Goal: Use online tool/utility: Use online tool/utility

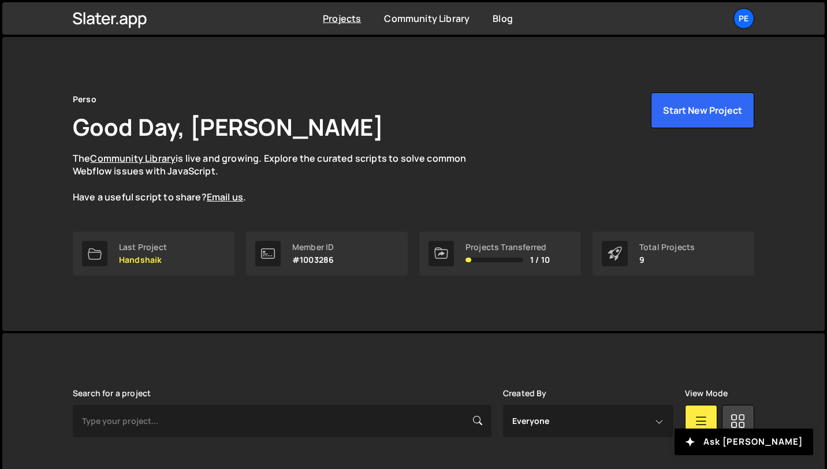
scroll to position [258, 0]
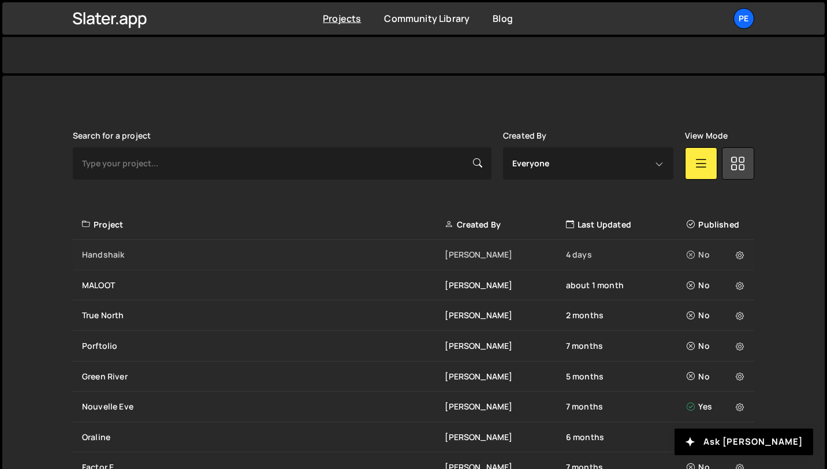
click at [106, 254] on div "Handshaik" at bounding box center [263, 255] width 363 height 12
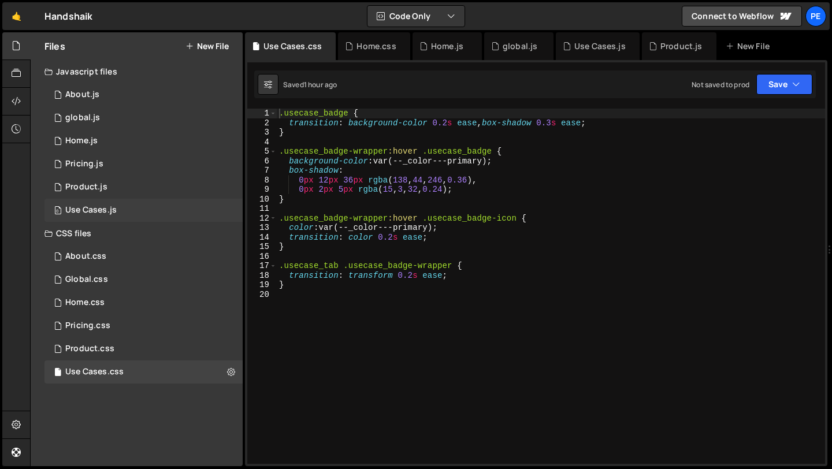
click at [98, 213] on div "Use Cases.js" at bounding box center [90, 210] width 51 height 10
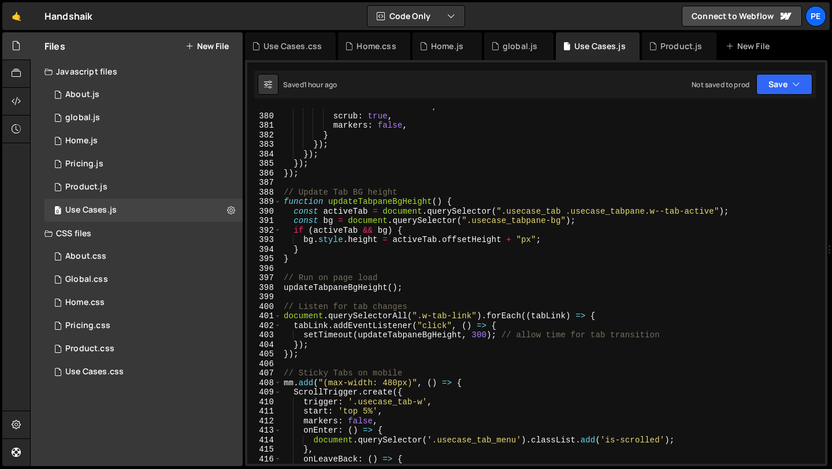
scroll to position [3664, 0]
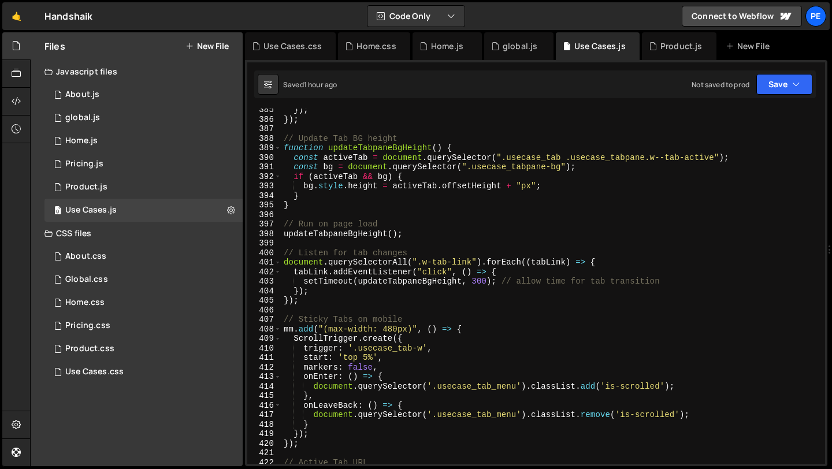
click at [309, 241] on div "}) ; }) ; // Update Tab BG height function updateTabpaneBgHeight ( ) { const ac…" at bounding box center [550, 292] width 539 height 374
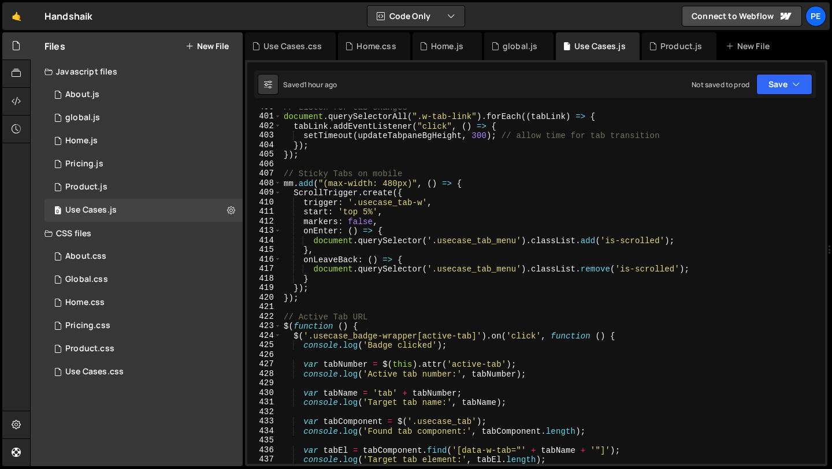
scroll to position [3813, 0]
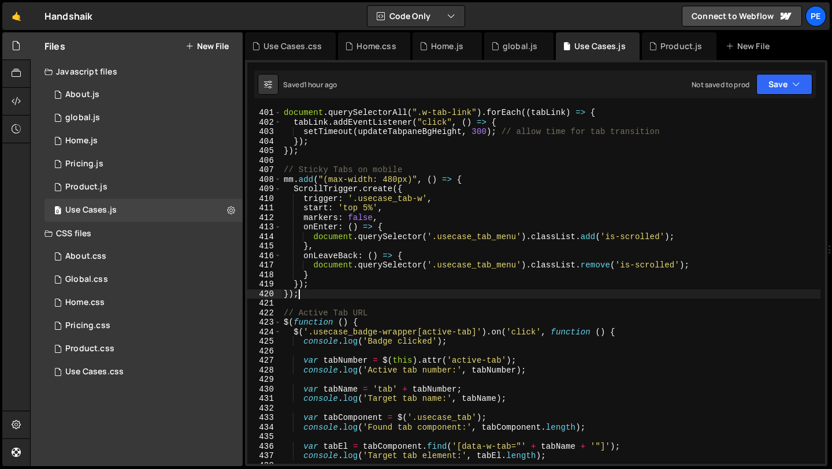
click at [306, 297] on div "document . querySelectorAll ( ".w-tab-link" ) . forEach (( tabLink ) => { tabLi…" at bounding box center [550, 295] width 539 height 374
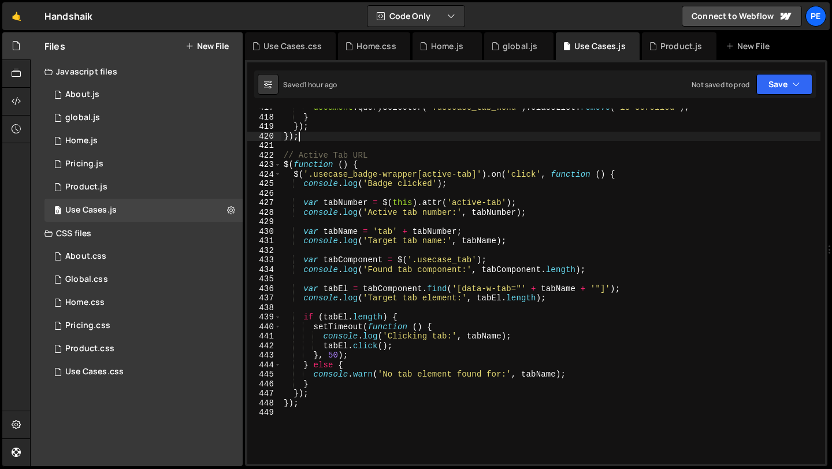
scroll to position [3983, 0]
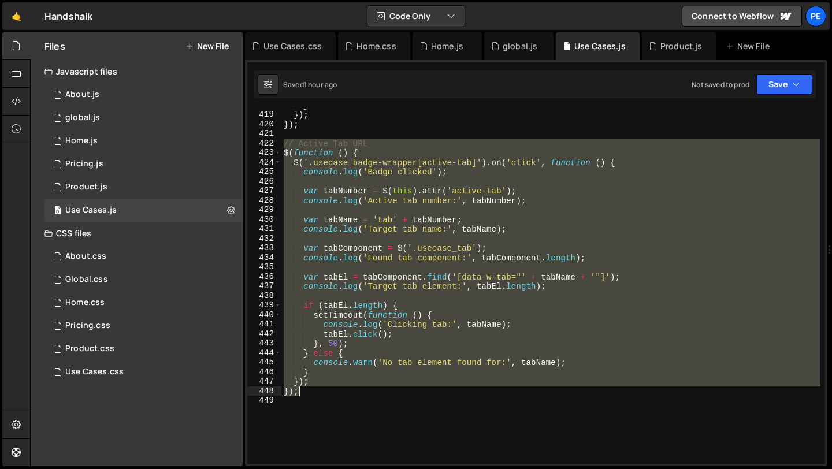
drag, startPoint x: 284, startPoint y: 144, endPoint x: 321, endPoint y: 387, distance: 245.3
click at [321, 388] on div "} }) ; }) ; // Active Tab URL $ ( function ( ) { $ ( '.usecase_badge-wrapper[ac…" at bounding box center [550, 288] width 539 height 374
type textarea "}); });"
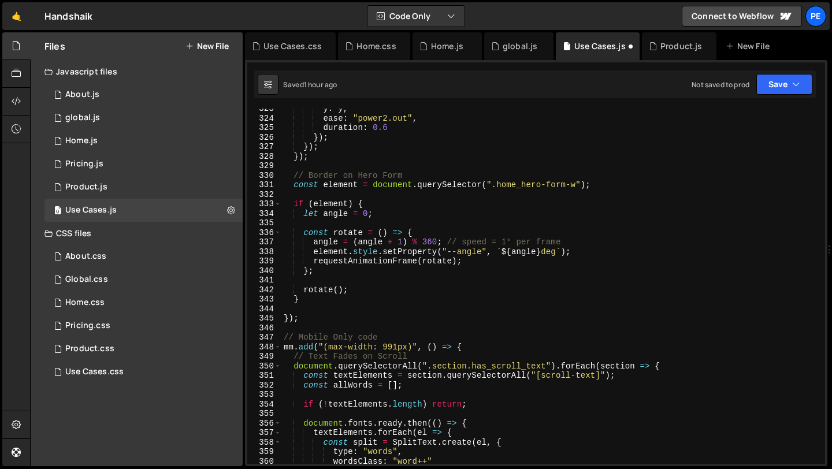
scroll to position [3129, 0]
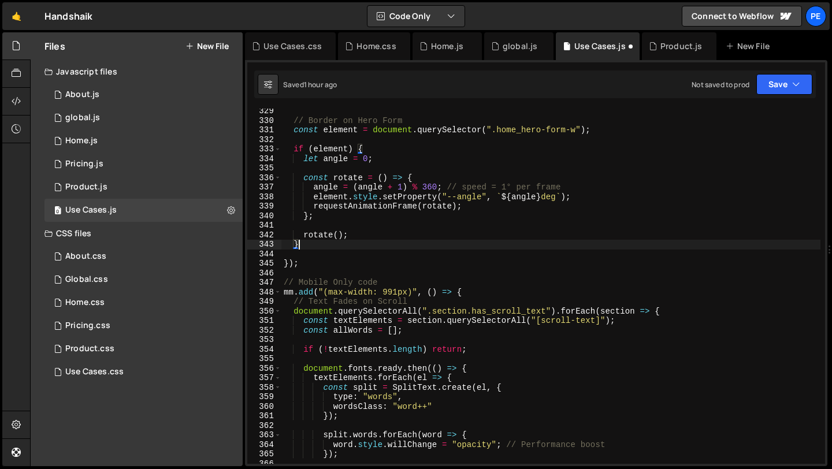
click at [321, 248] on div "// Border on Hero Form const element = document . querySelector ( ".home_hero-f…" at bounding box center [550, 293] width 539 height 374
type textarea "}"
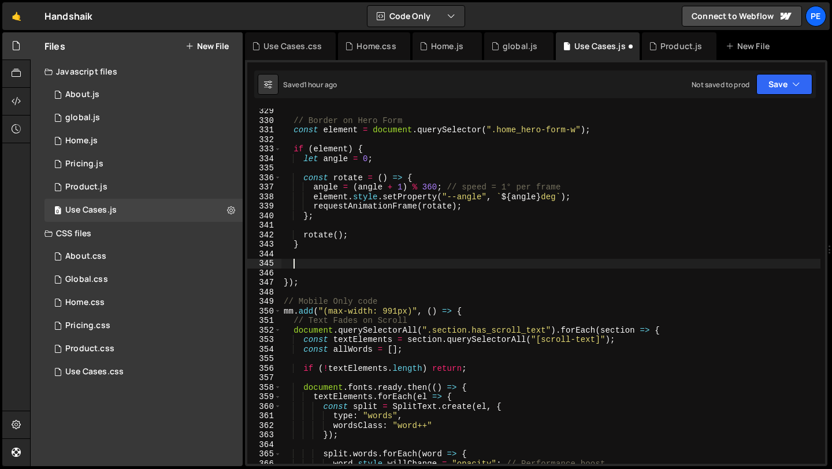
paste textarea "});"
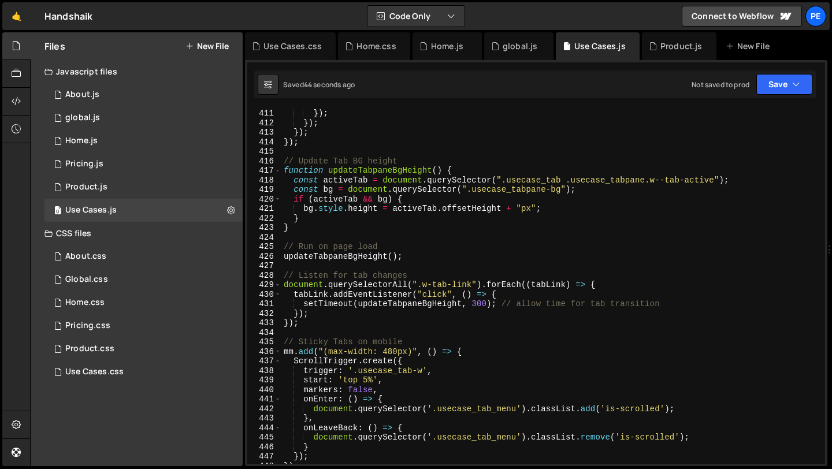
scroll to position [3908, 0]
click at [470, 349] on div "}) ; }) ; }) ; }) ; // Update Tab BG height function updateTabpaneBgHeight ( ) …" at bounding box center [550, 296] width 539 height 374
type textarea "mm.add("(max-width: 480px)", () => {"
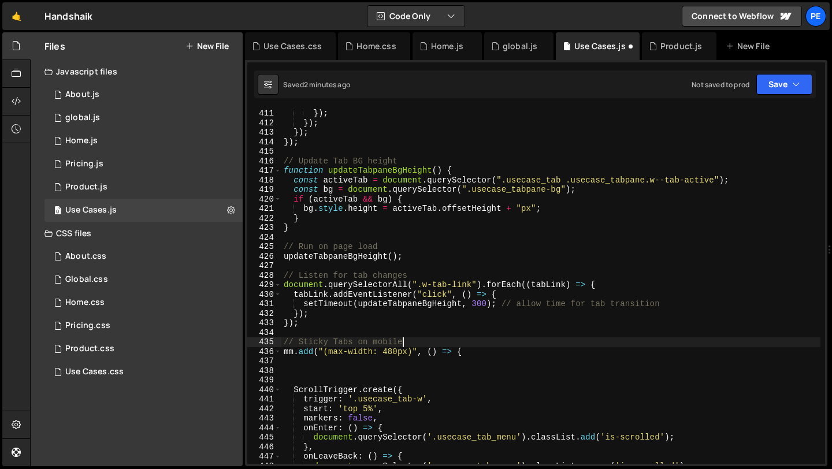
click at [472, 345] on div "}) ; }) ; }) ; }) ; // Update Tab BG height function updateTabpaneBgHeight ( ) …" at bounding box center [550, 296] width 539 height 374
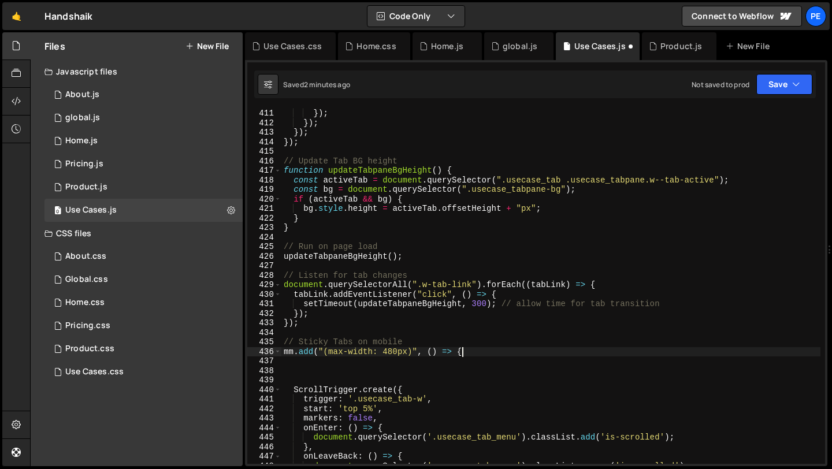
click at [471, 352] on div "}) ; }) ; }) ; }) ; // Update Tab BG height function updateTabpaneBgHeight ( ) …" at bounding box center [550, 296] width 539 height 374
type textarea "mm.add("(max-width: 480px)", () => {"
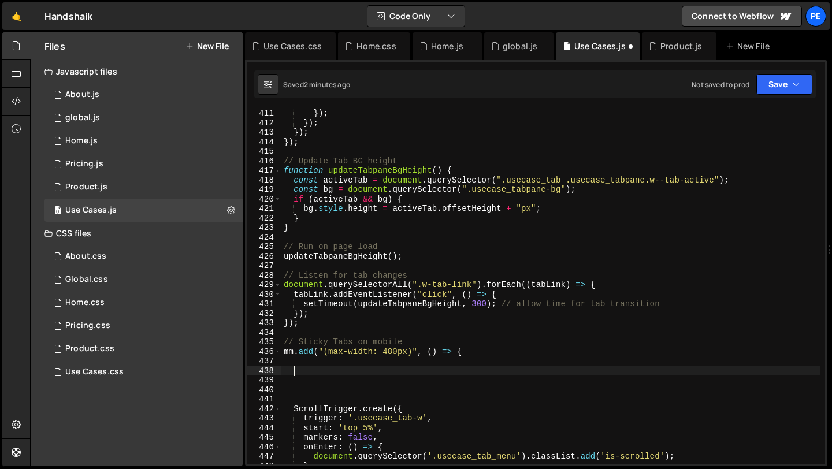
paste textarea "});"
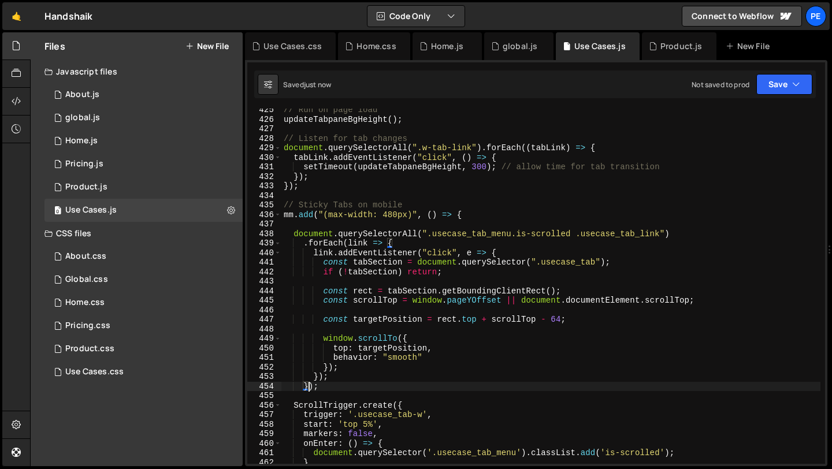
scroll to position [4055, 0]
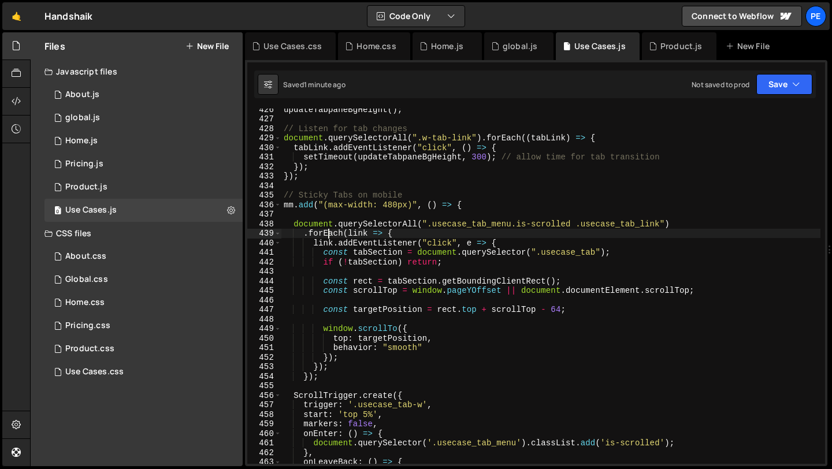
click at [328, 231] on div "updateTabpaneBgHeight ( ) ; // Listen for tab changes document . querySelectorA…" at bounding box center [550, 292] width 539 height 374
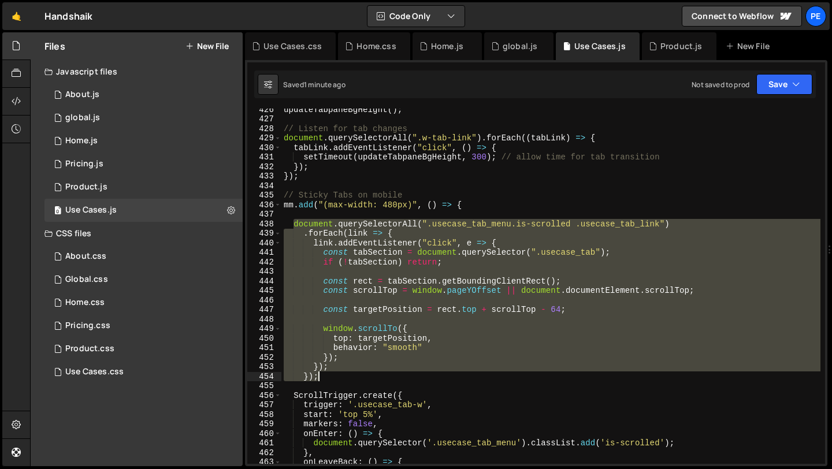
drag, startPoint x: 295, startPoint y: 225, endPoint x: 321, endPoint y: 380, distance: 157.0
click at [320, 380] on div "updateTabpaneBgHeight ( ) ; // Listen for tab changes document . querySelectorA…" at bounding box center [550, 292] width 539 height 374
paste textarea
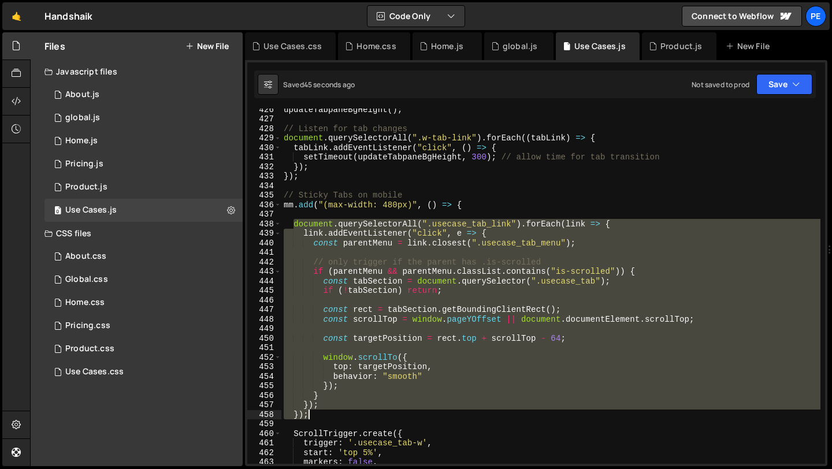
drag, startPoint x: 292, startPoint y: 224, endPoint x: 318, endPoint y: 412, distance: 190.7
click at [318, 412] on div "updateTabpaneBgHeight ( ) ; // Listen for tab changes document . querySelectorA…" at bounding box center [550, 292] width 539 height 374
type textarea "}); });"
paste textarea
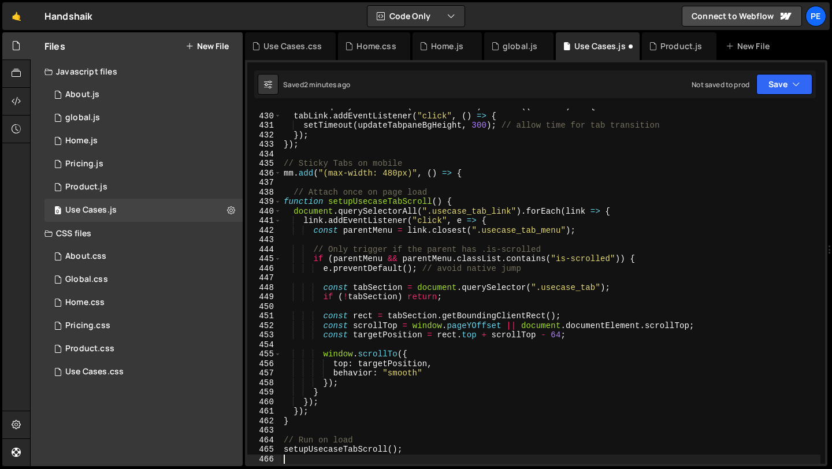
scroll to position [4086, 0]
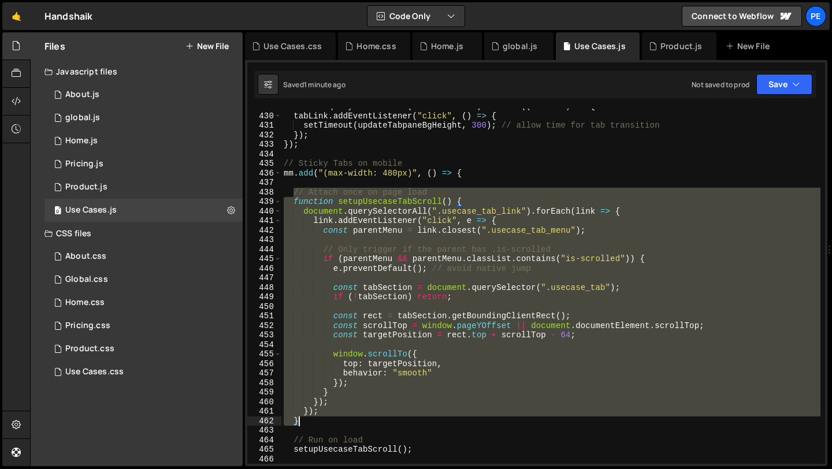
drag, startPoint x: 292, startPoint y: 193, endPoint x: 330, endPoint y: 421, distance: 230.7
click at [330, 421] on div "document . querySelectorAll ( ".w-tab-link" ) . forEach (( tabLink ) => { tabLi…" at bounding box center [550, 289] width 539 height 374
paste textarea "});"
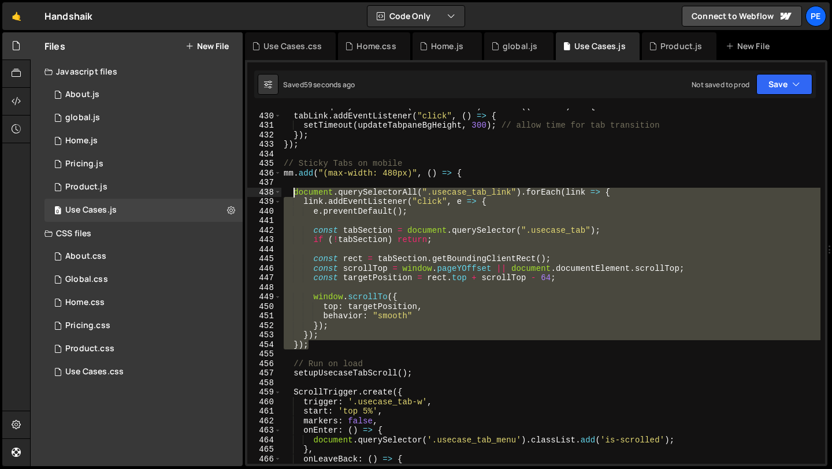
drag, startPoint x: 311, startPoint y: 344, endPoint x: 293, endPoint y: 195, distance: 150.1
click at [293, 195] on div "document . querySelectorAll ( ".w-tab-link" ) . forEach (( tabLink ) => { tabLi…" at bounding box center [550, 289] width 539 height 374
type textarea "document.querySelectorAll(".usecase_tab_link").forEach(link => { link.addEventL…"
paste textarea
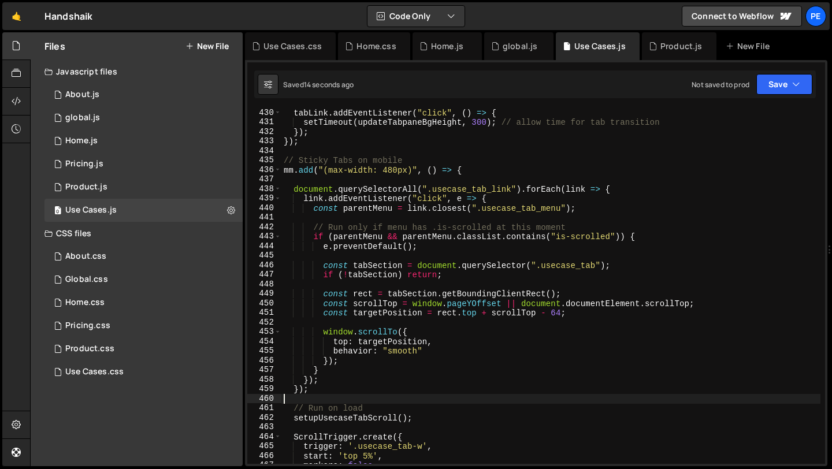
scroll to position [4205, 0]
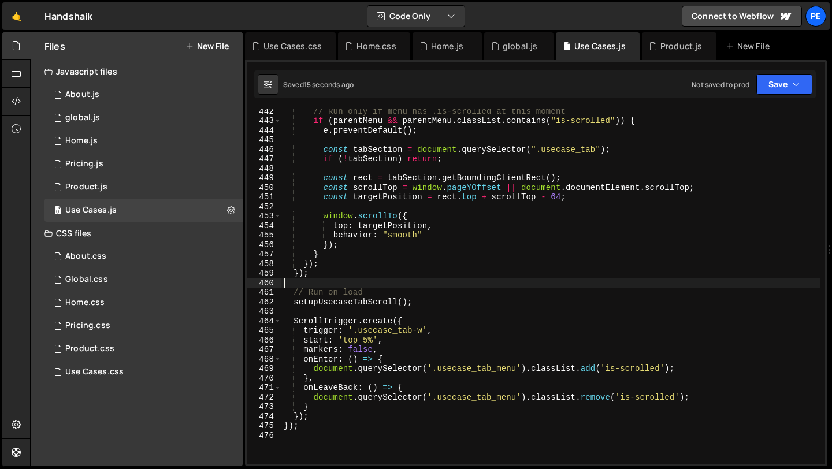
click at [305, 422] on div "// Run only if menu has .is-scrolled at this moment if ( parentMenu && parentMe…" at bounding box center [550, 293] width 539 height 374
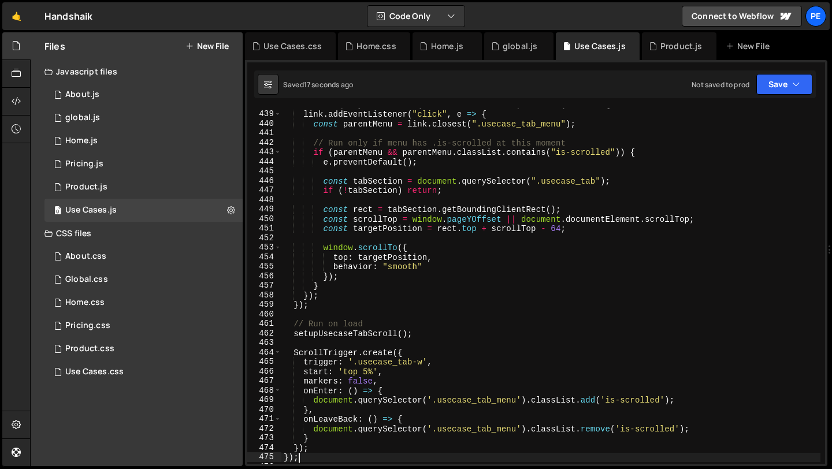
scroll to position [4168, 0]
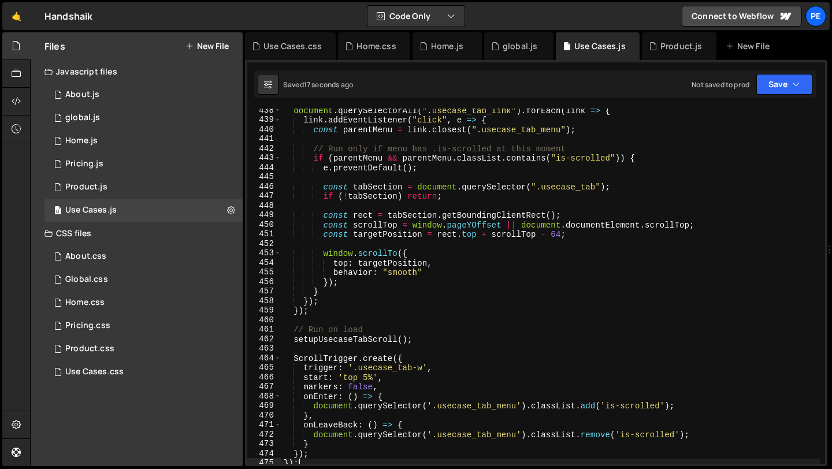
click at [300, 311] on div "document . querySelectorAll ( ".usecase_tab_link" ) . forEach ( link => { link …" at bounding box center [550, 293] width 539 height 374
type textarea "});"
drag, startPoint x: 315, startPoint y: 311, endPoint x: 287, endPoint y: 310, distance: 28.4
click at [288, 310] on div "document . querySelectorAll ( ".usecase_tab_link" ) . forEach ( link => { link …" at bounding box center [550, 293] width 539 height 374
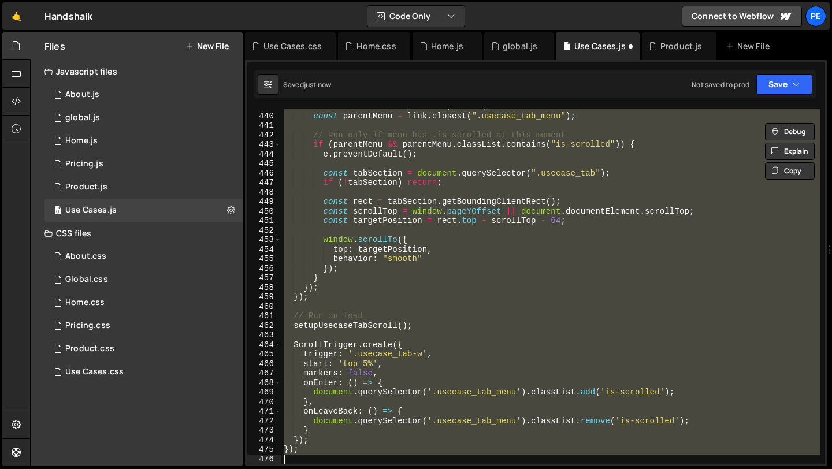
scroll to position [4182, 0]
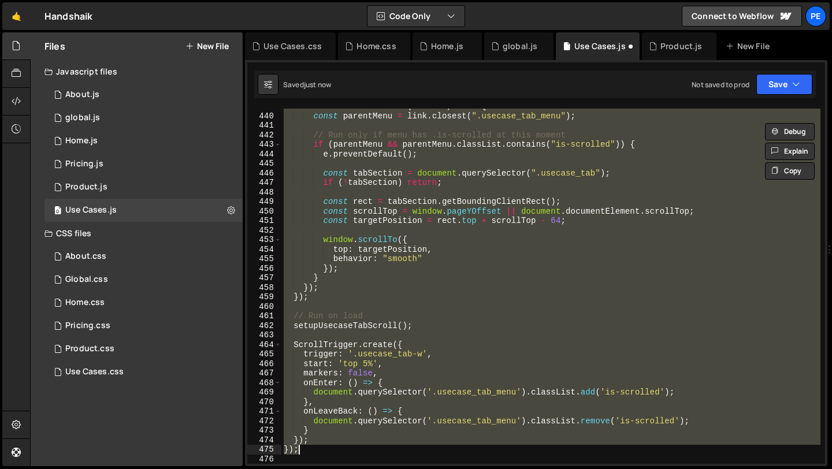
drag, startPoint x: 283, startPoint y: 135, endPoint x: 345, endPoint y: 448, distance: 318.6
click at [345, 448] on div "link . addEventListener ( "click" , e => { const parentMenu = link . closest ( …" at bounding box center [550, 289] width 539 height 374
type textarea "}); });"
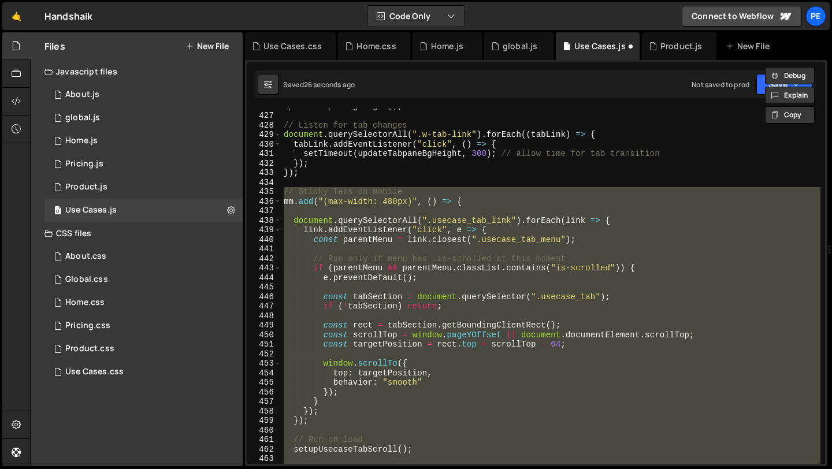
paste textarea
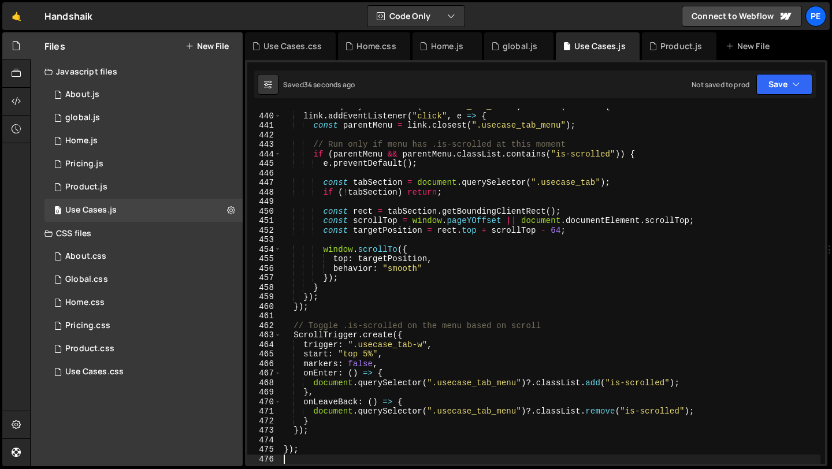
click at [408, 295] on div "document . querySelectorAll ( ".usecase_tab_link" ) . forEach ( link => { link …" at bounding box center [550, 289] width 539 height 374
click at [374, 291] on div "document . querySelectorAll ( ".usecase_tab_link" ) . forEach ( link => { link …" at bounding box center [550, 289] width 539 height 374
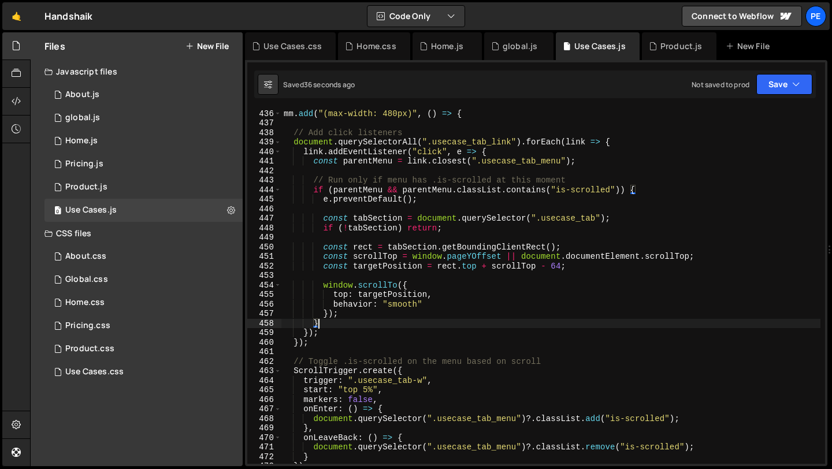
scroll to position [4121, 0]
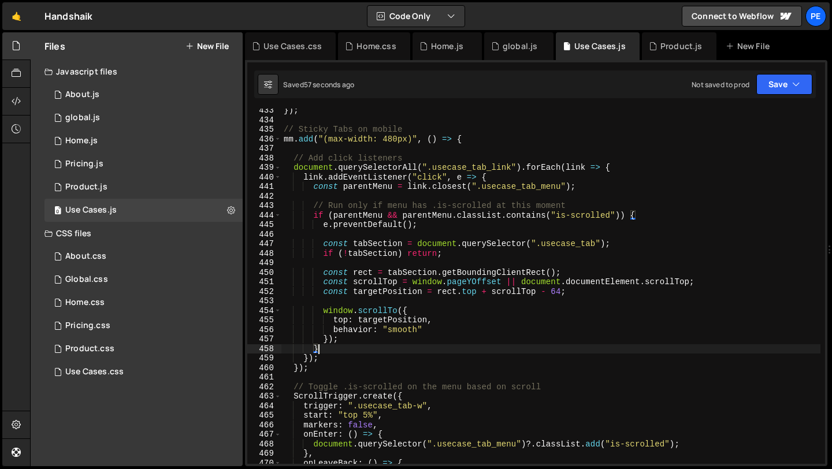
click at [321, 366] on div "}) ; // Sticky Tabs on mobile mm . add ( "(max-width: 480px)" , ( ) => { // Add…" at bounding box center [550, 293] width 539 height 374
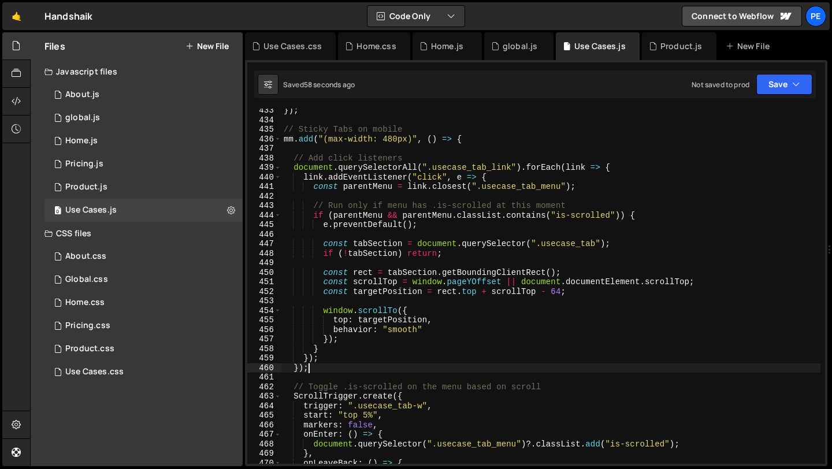
click at [611, 166] on div "}) ; // Sticky Tabs on mobile mm . add ( "(max-width: 480px)" , ( ) => { // Add…" at bounding box center [550, 293] width 539 height 374
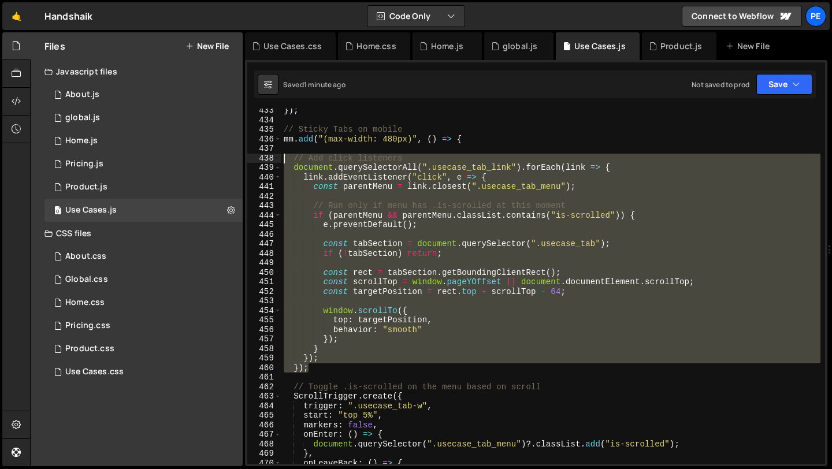
drag, startPoint x: 309, startPoint y: 371, endPoint x: 280, endPoint y: 158, distance: 215.1
click at [280, 158] on div "document.querySelectorAll(".usecase_tab_link").forEach(link => { 433 434 435 43…" at bounding box center [536, 286] width 578 height 355
click at [316, 370] on div "}) ; // Sticky Tabs on mobile mm . add ( "(max-width: 480px)" , ( ) => { // Add…" at bounding box center [550, 286] width 539 height 355
drag, startPoint x: 315, startPoint y: 370, endPoint x: 275, endPoint y: 160, distance: 213.6
click at [275, 160] on div "}); 433 434 435 436 437 438 439 440 441 442 443 444 445 446 447 448 449 450 451…" at bounding box center [536, 286] width 578 height 355
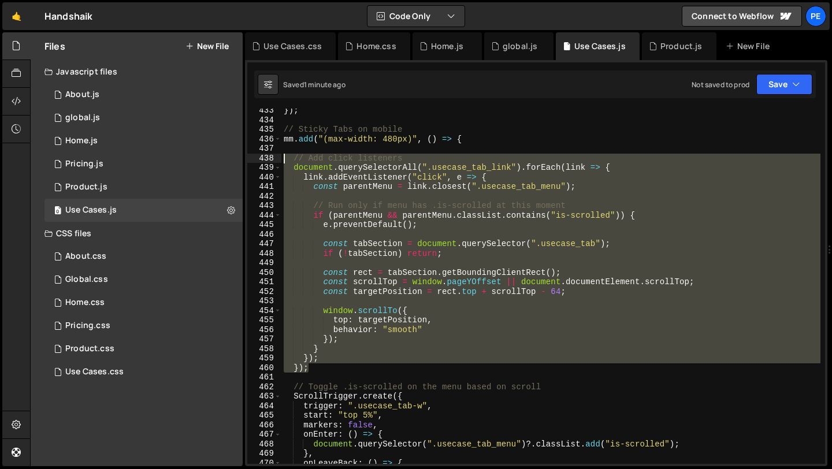
type textarea "// Add click listeners document.querySelectorAll(".usecase_tab_link").forEach(l…"
click at [342, 200] on div "}) ; // Sticky Tabs on mobile mm . add ( "(max-width: 480px)" , ( ) => { // Add…" at bounding box center [550, 286] width 539 height 355
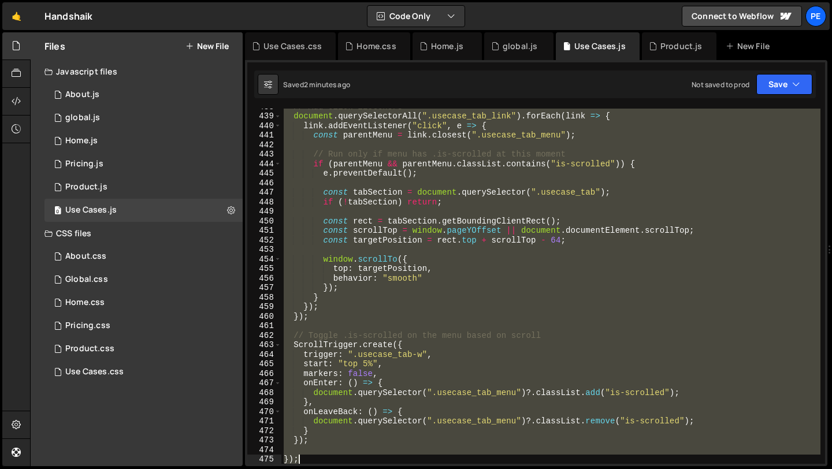
scroll to position [4182, 0]
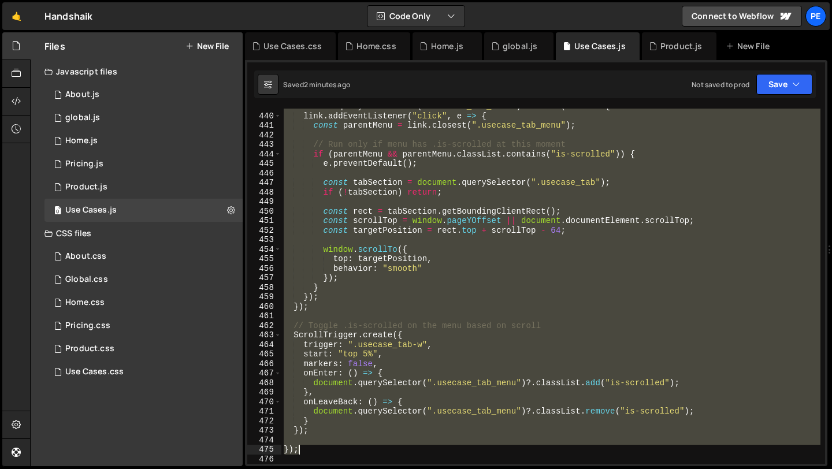
drag, startPoint x: 284, startPoint y: 131, endPoint x: 330, endPoint y: 450, distance: 322.8
click at [330, 450] on div "document . querySelectorAll ( ".usecase_tab_link" ) . forEach ( link => { link …" at bounding box center [550, 289] width 539 height 374
type textarea "});"
paste textarea
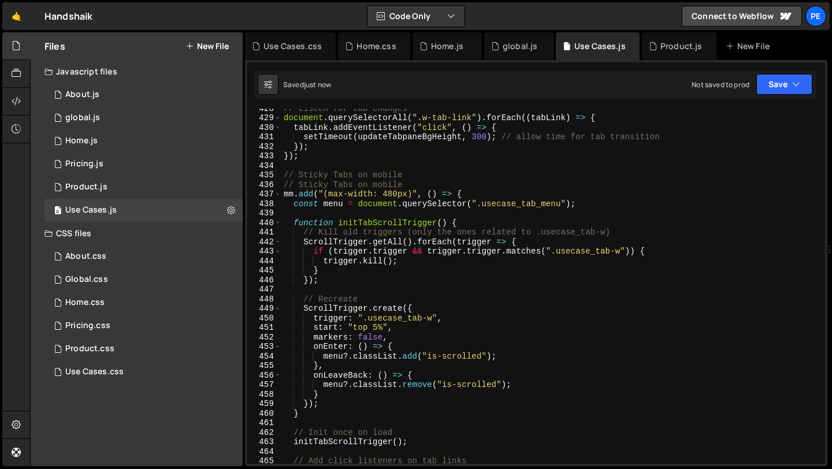
scroll to position [4075, 0]
click at [395, 184] on div "// Listen for tab changes document . querySelectorAll ( ".w-tab-link" ) . forEa…" at bounding box center [550, 290] width 539 height 374
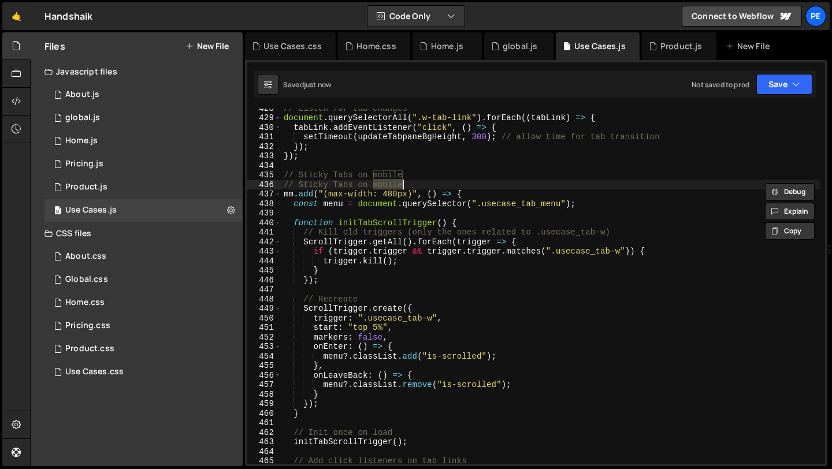
click at [395, 184] on div "// Listen for tab changes document . querySelectorAll ( ".w-tab-link" ) . forEa…" at bounding box center [550, 290] width 539 height 374
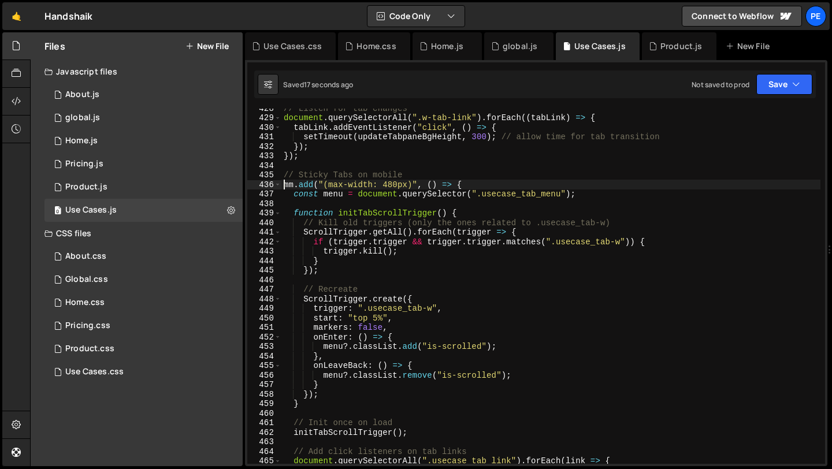
click at [419, 274] on div "// Listen for tab changes document . querySelectorAll ( ".w-tab-link" ) . forEa…" at bounding box center [550, 290] width 539 height 374
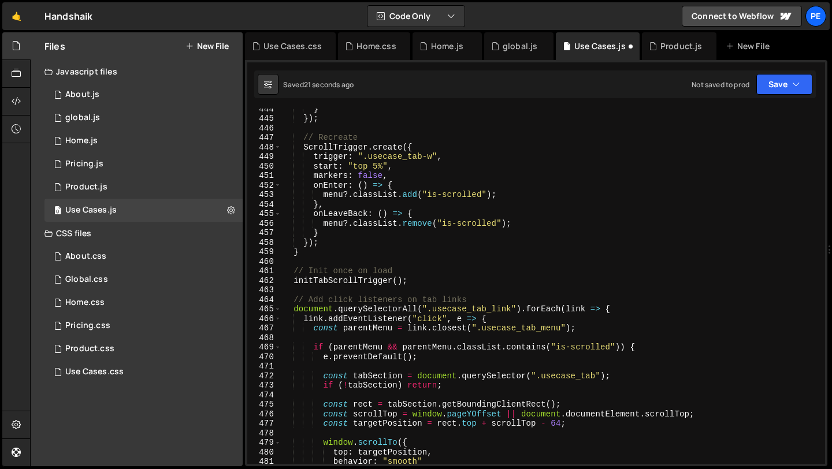
scroll to position [4227, 0]
click at [309, 296] on div "} }) ; // Recreate ScrollTrigger . create ({ trigger : ".usecase_tab-w" , start…" at bounding box center [550, 291] width 539 height 374
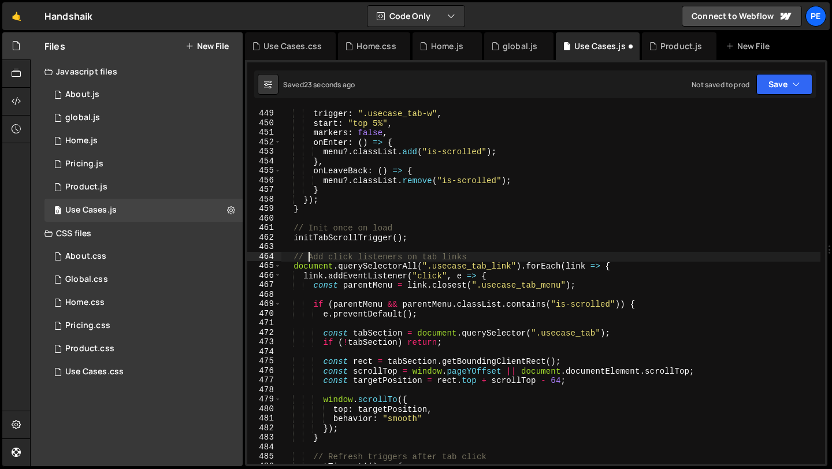
scroll to position [4341, 0]
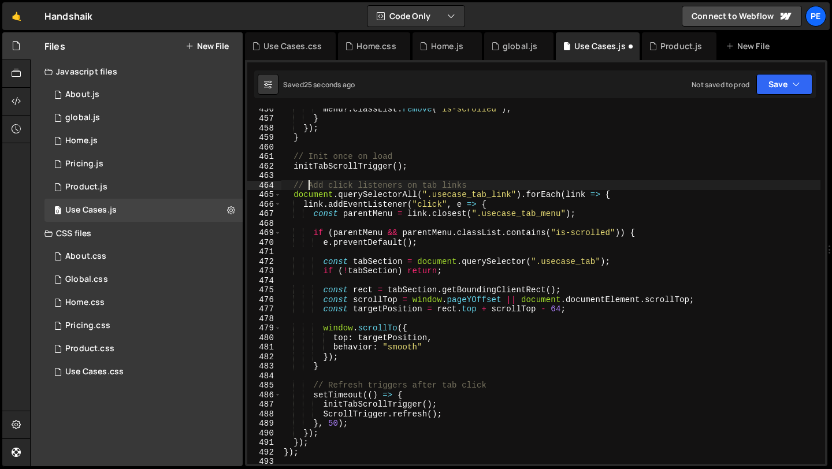
type textarea "// Sticky Tabs on mobile mm.add("(max-width: 480px)", () => {"
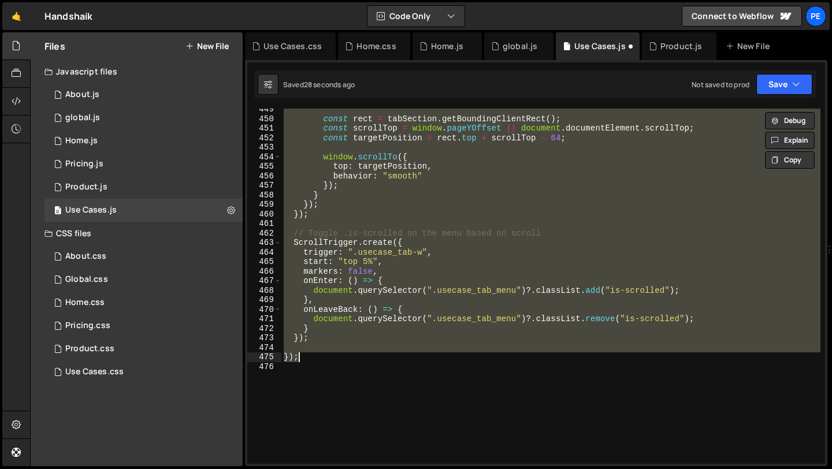
scroll to position [4231, 0]
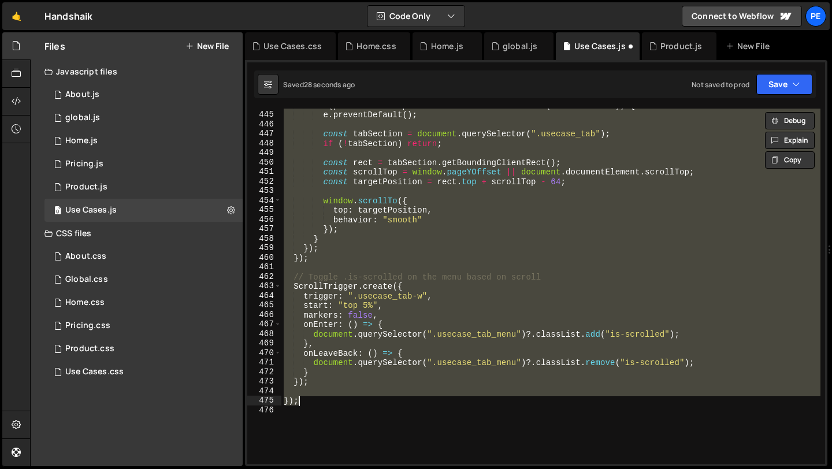
click at [351, 256] on div "if ( parentMenu && parentMenu . classList . contains ( "is-scrolled" )) { e . p…" at bounding box center [550, 286] width 539 height 355
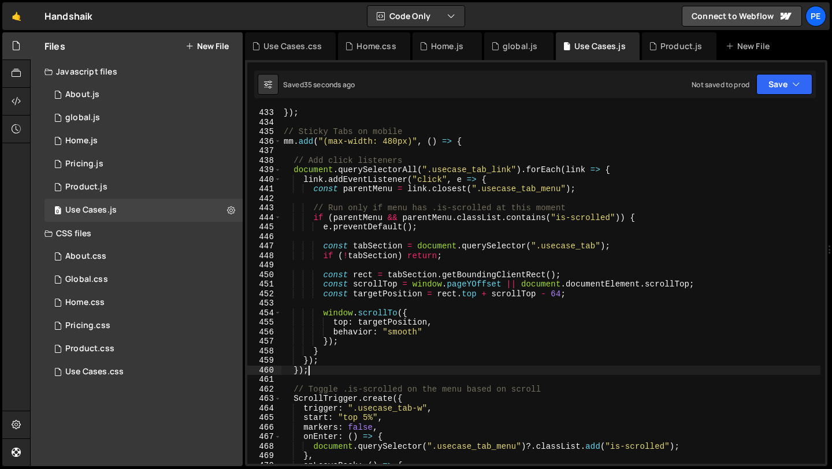
scroll to position [4118, 0]
click at [294, 159] on div "}) ; // Sticky Tabs on mobile mm . add ( "(max-width: 480px)" , ( ) => { // Add…" at bounding box center [550, 295] width 539 height 374
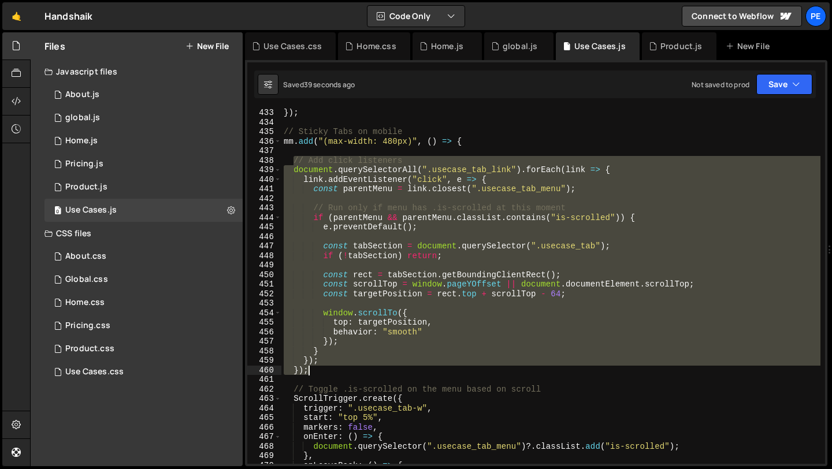
drag, startPoint x: 293, startPoint y: 159, endPoint x: 326, endPoint y: 367, distance: 210.5
click at [326, 368] on div "}) ; // Sticky Tabs on mobile mm . add ( "(max-width: 480px)" , ( ) => { // Add…" at bounding box center [550, 295] width 539 height 374
paste textarea
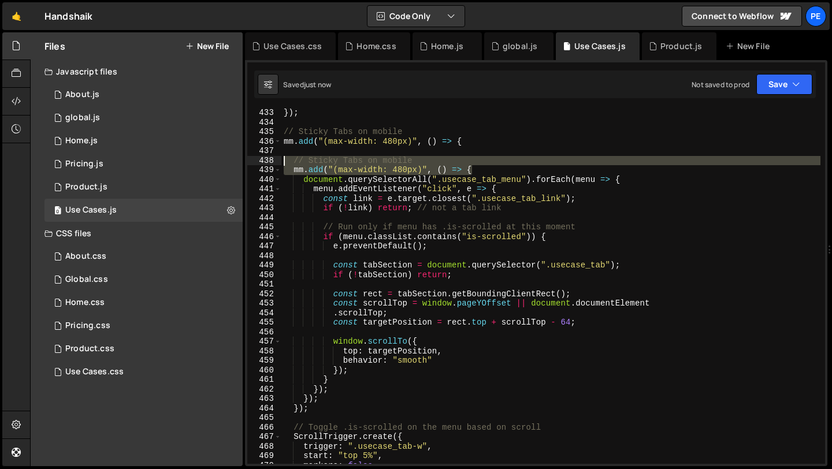
drag, startPoint x: 476, startPoint y: 171, endPoint x: 264, endPoint y: 158, distance: 212.4
click at [265, 158] on div "}); 433 434 435 436 437 438 439 440 441 442 443 444 445 446 447 448 449 450 451…" at bounding box center [536, 286] width 578 height 355
type textarea "// Sticky Tabs on mobile mm.add("(max-width: 480px)", () => {"
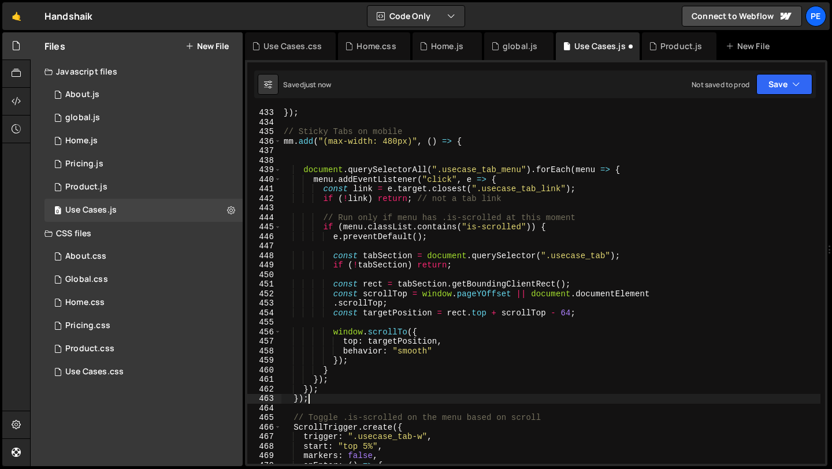
click at [314, 400] on div "}) ; // Sticky Tabs on mobile mm . add ( "(max-width: 480px)" , ( ) => { docume…" at bounding box center [550, 295] width 539 height 374
type textarea "}"
type textarea "});"
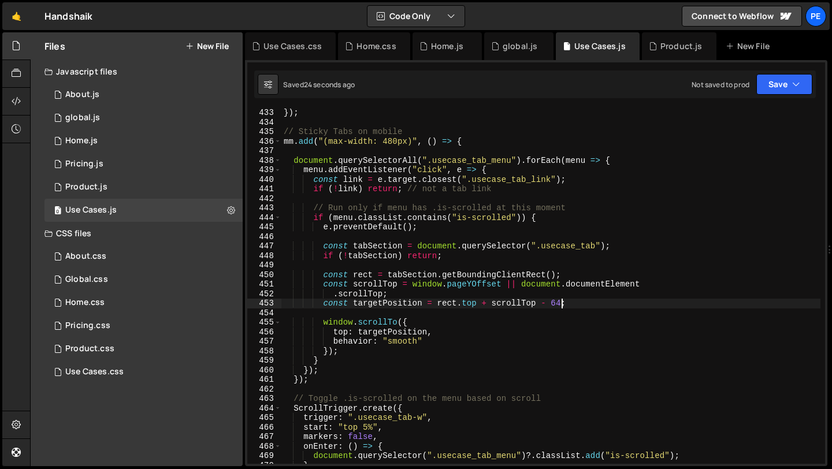
click at [560, 303] on div "}) ; // Sticky Tabs on mobile mm . add ( "(max-width: 480px)" , ( ) => { docume…" at bounding box center [550, 295] width 539 height 374
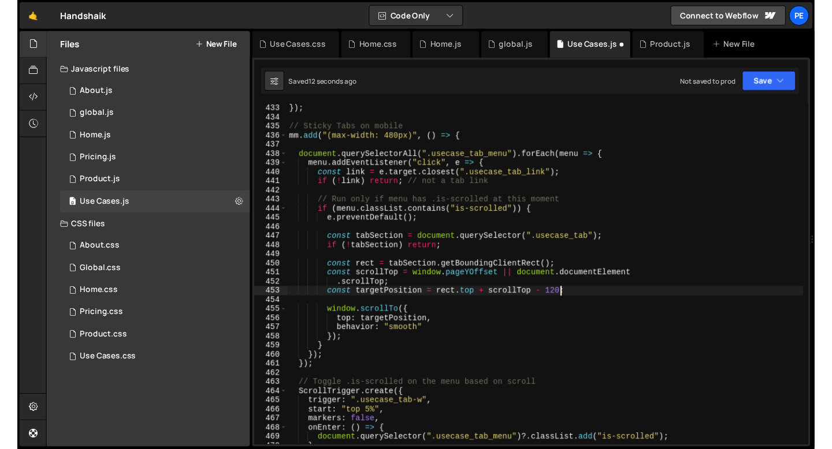
scroll to position [0, 19]
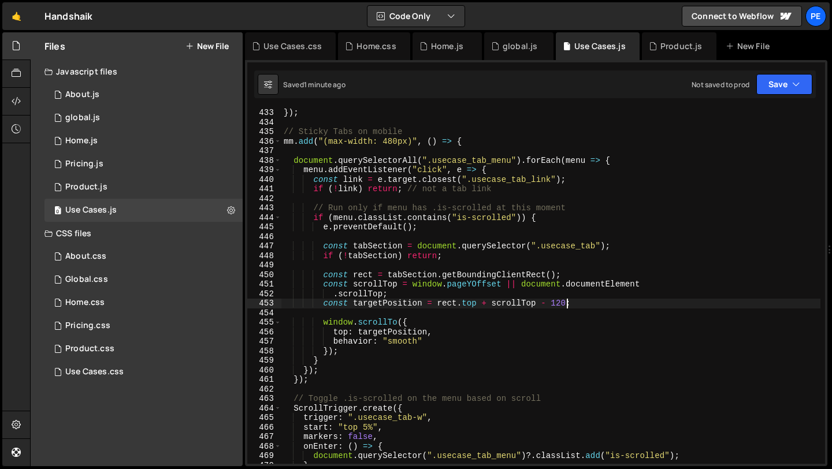
type textarea "const targetPosition = [DOMAIN_NAME] + scrollTop - 120;"
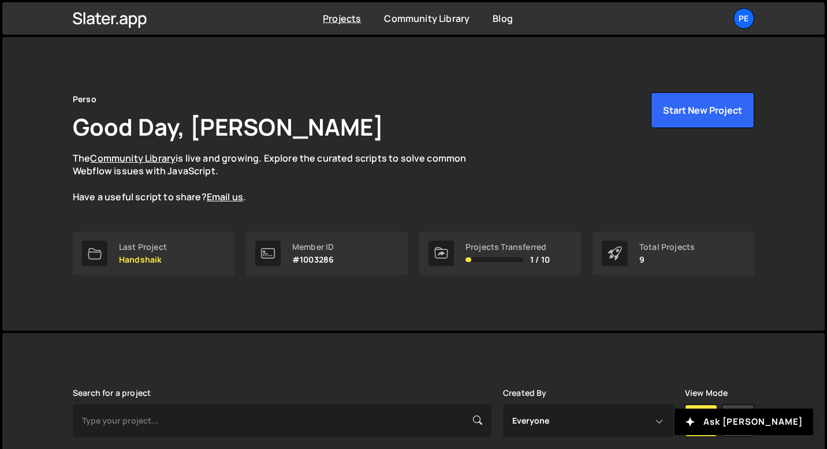
scroll to position [212, 0]
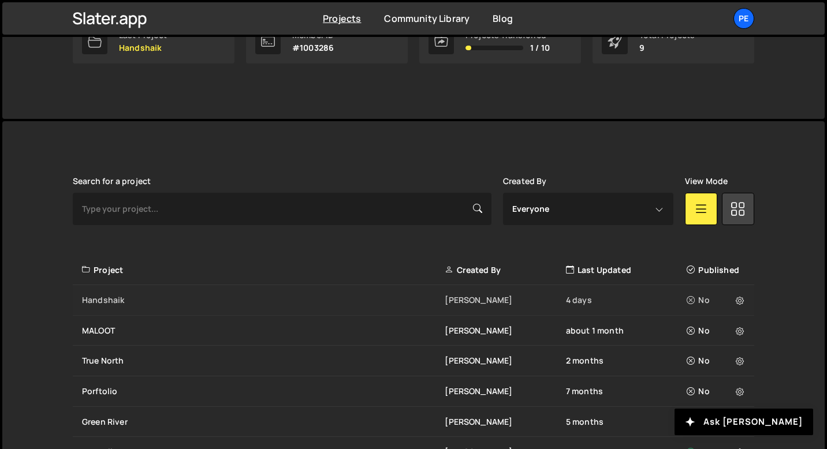
click at [139, 295] on div "Handshaik" at bounding box center [263, 301] width 363 height 12
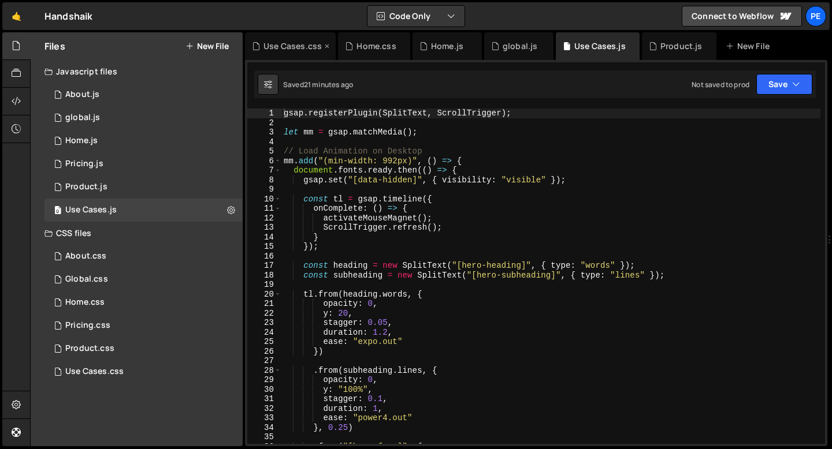
click at [327, 45] on icon at bounding box center [327, 46] width 8 height 12
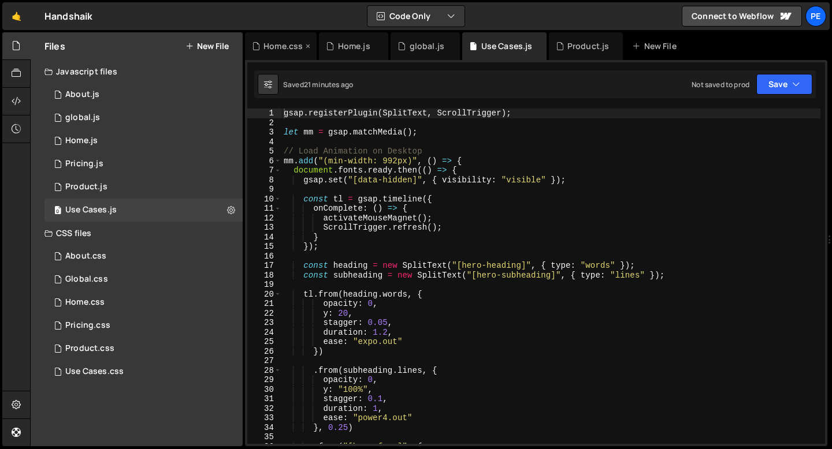
click at [310, 47] on icon at bounding box center [308, 46] width 8 height 12
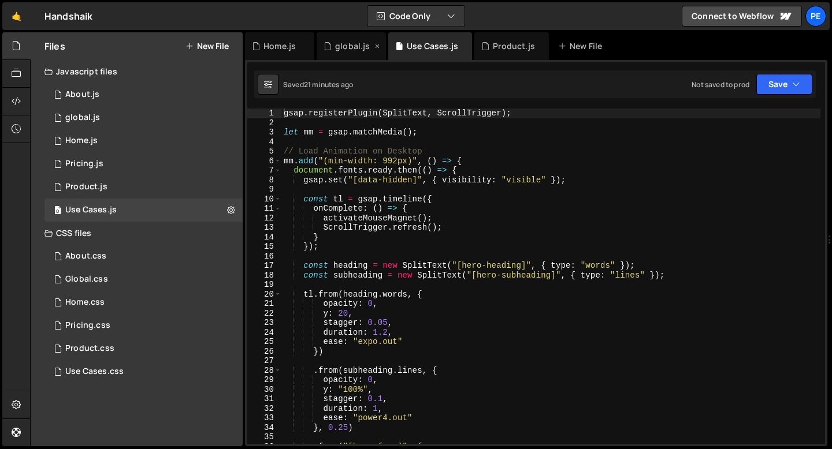
click at [0, 0] on icon at bounding box center [0, 0] width 0 height 0
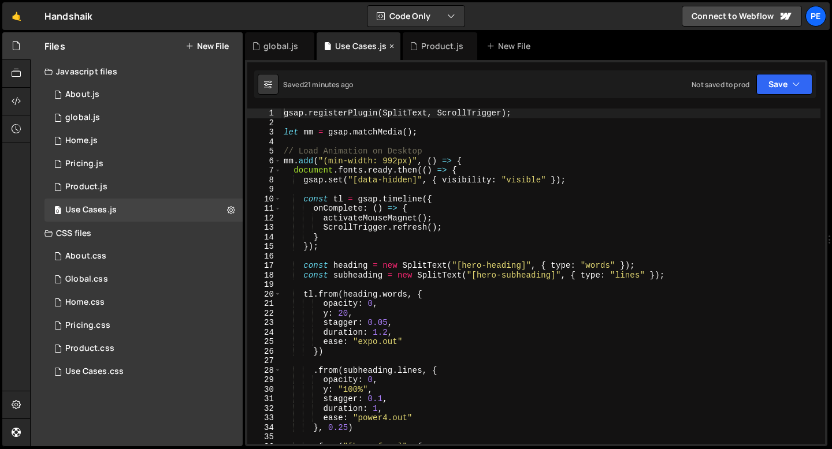
click at [0, 0] on icon at bounding box center [0, 0] width 0 height 0
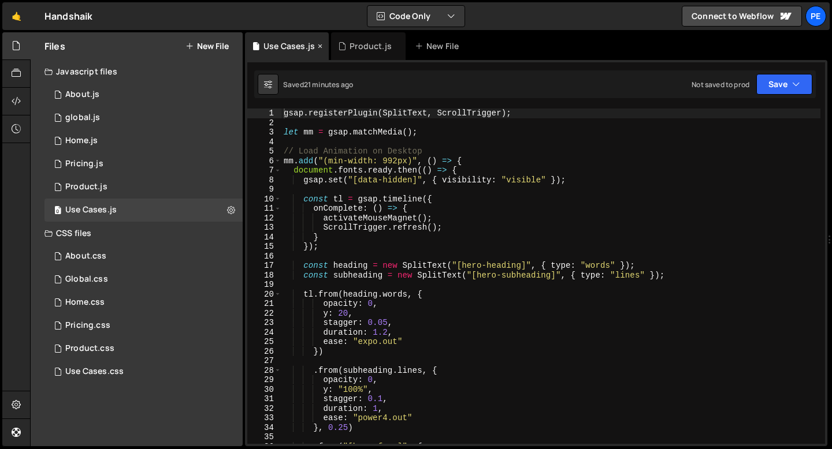
click at [312, 47] on div "Use Cases.js" at bounding box center [288, 46] width 51 height 12
click at [318, 47] on icon at bounding box center [320, 46] width 8 height 12
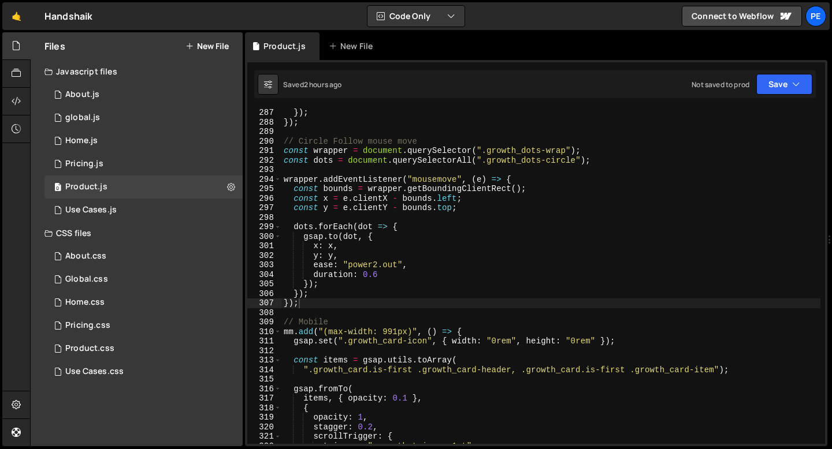
scroll to position [2727, 0]
click at [311, 47] on icon at bounding box center [311, 46] width 8 height 12
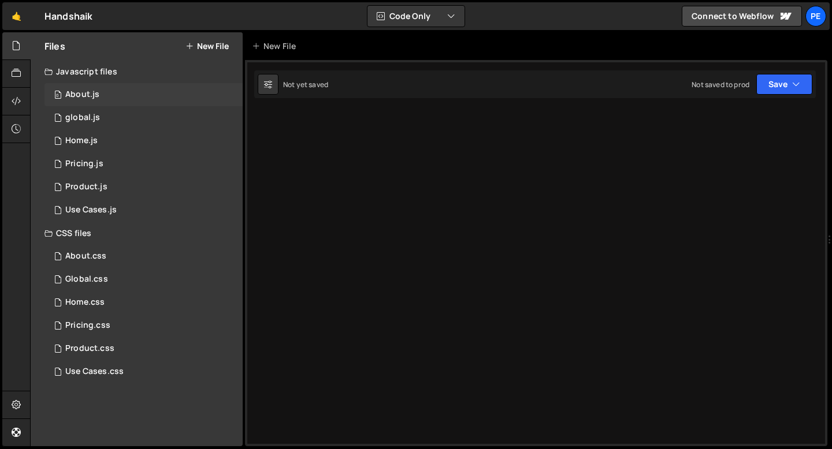
click at [109, 102] on div "0 About.js 0" at bounding box center [143, 94] width 198 height 23
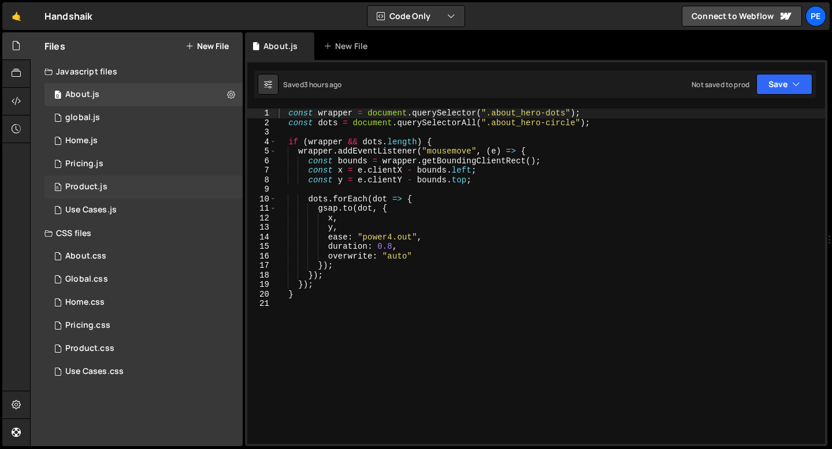
click at [79, 188] on div "Product.js" at bounding box center [86, 187] width 42 height 10
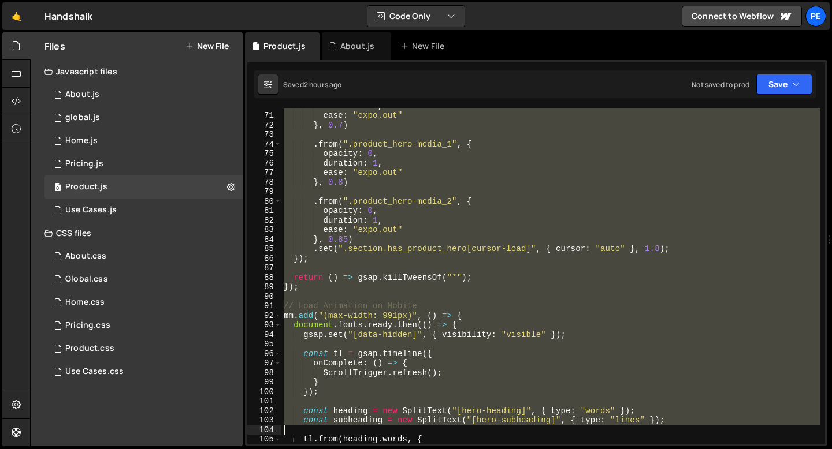
scroll to position [665, 0]
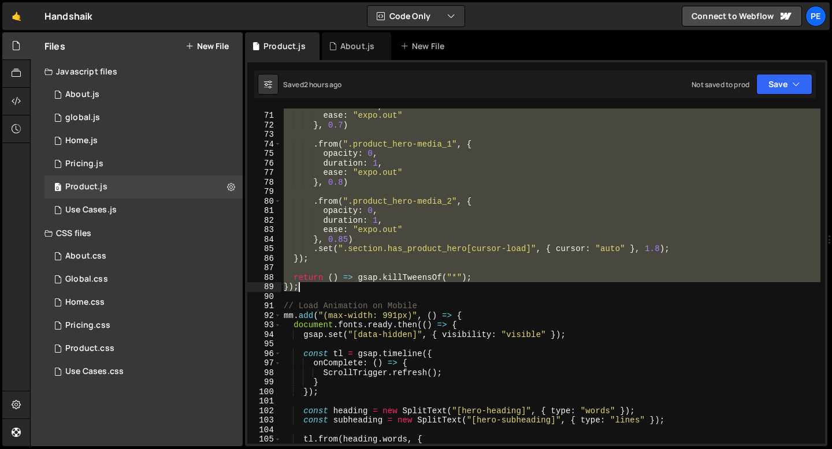
drag, startPoint x: 285, startPoint y: 129, endPoint x: 339, endPoint y: 286, distance: 165.5
click at [339, 286] on div "duration : 1 , ease : "expo.out" } , 0.7 ) . from ( ".product_hero-media_1" , {…" at bounding box center [550, 278] width 539 height 355
type textarea "return () => gsap.killTweensOf("*"); });"
click at [342, 45] on div "About.js" at bounding box center [357, 46] width 34 height 12
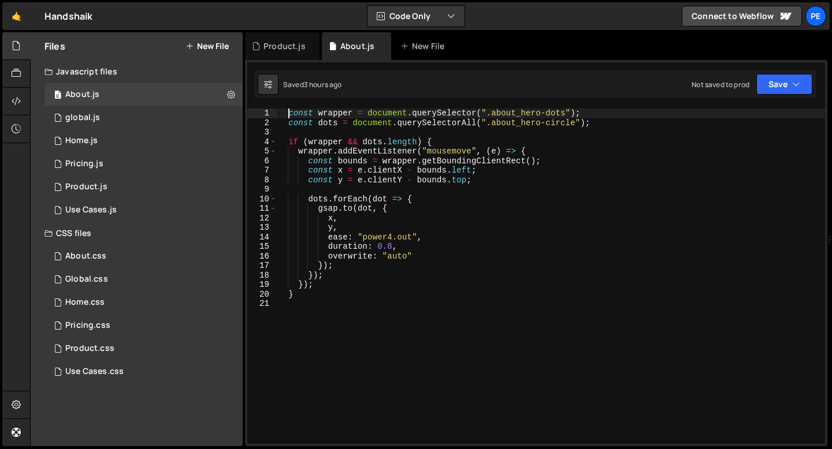
click at [288, 111] on div "const wrapper = document . querySelector ( ".about_hero-dots" ) ; const dots = …" at bounding box center [550, 286] width 549 height 355
click at [282, 111] on div "const wrapper = document . querySelector ( ".about_hero-dots" ) ; const dots = …" at bounding box center [550, 286] width 549 height 355
type textarea "const wrapper = document.querySelector(".about_hero-dots");"
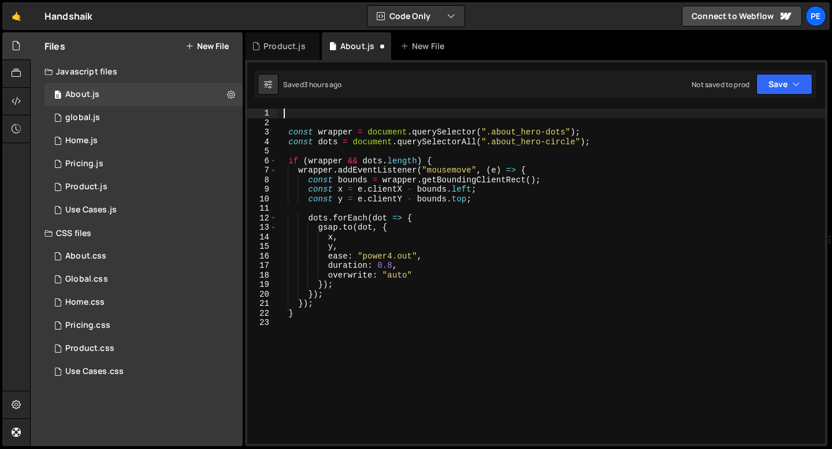
paste textarea "});"
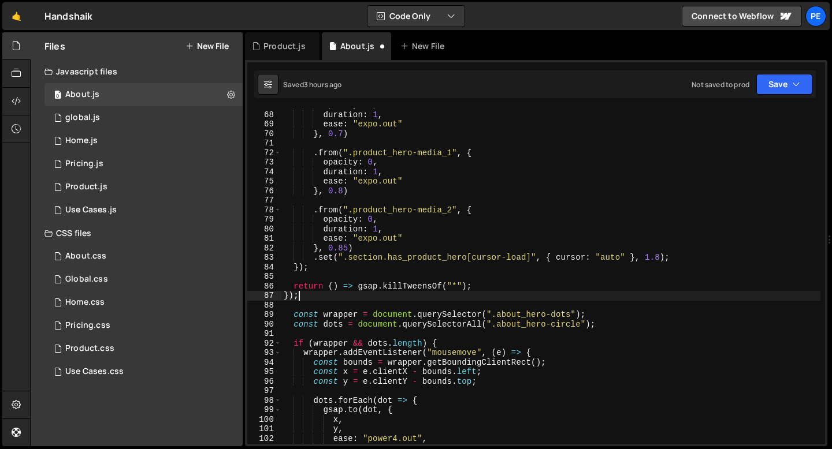
scroll to position [0, 1]
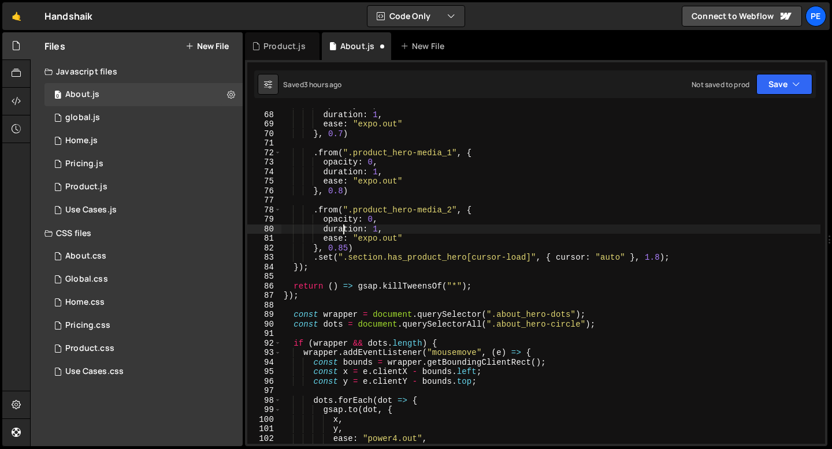
click at [342, 232] on div "opacity : 0 , duration : 1 , ease : "expo.out" } , 0.7 ) . from ( ".product_her…" at bounding box center [550, 278] width 539 height 355
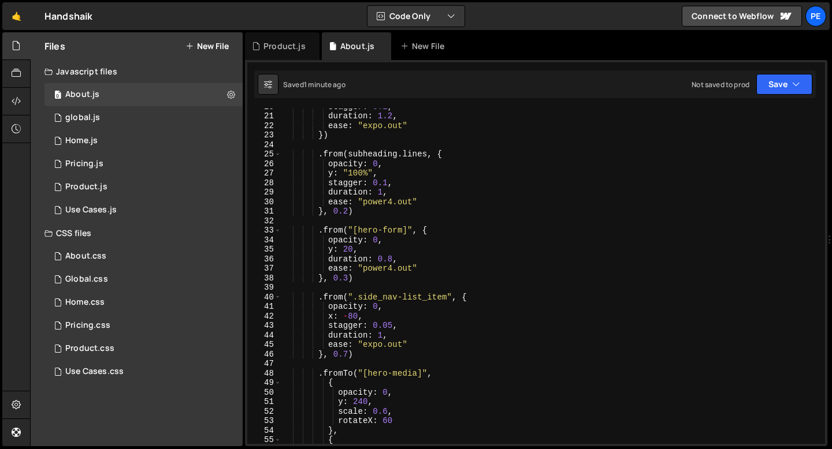
scroll to position [189, 0]
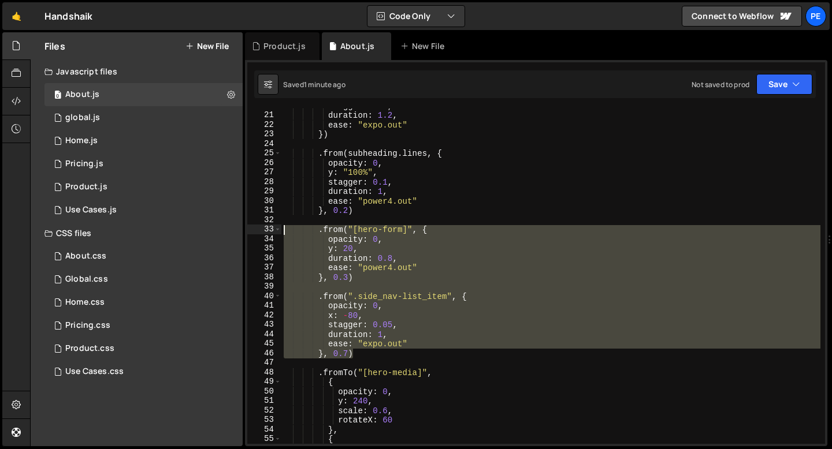
drag, startPoint x: 356, startPoint y: 354, endPoint x: 283, endPoint y: 225, distance: 148.8
click at [283, 225] on div "stagger : 0.1 , duration : 1.2 , ease : "expo.out" }) . from ( subheading . lin…" at bounding box center [550, 278] width 539 height 355
type textarea ".from("[hero-form]", { opacity: 0,"
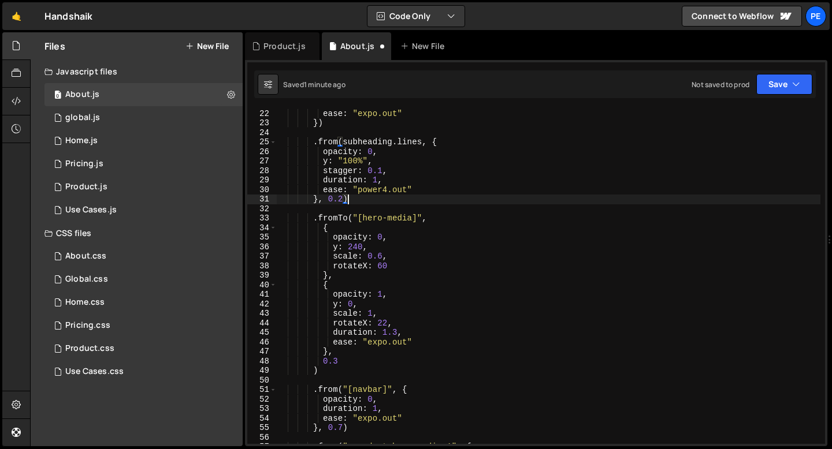
scroll to position [211, 0]
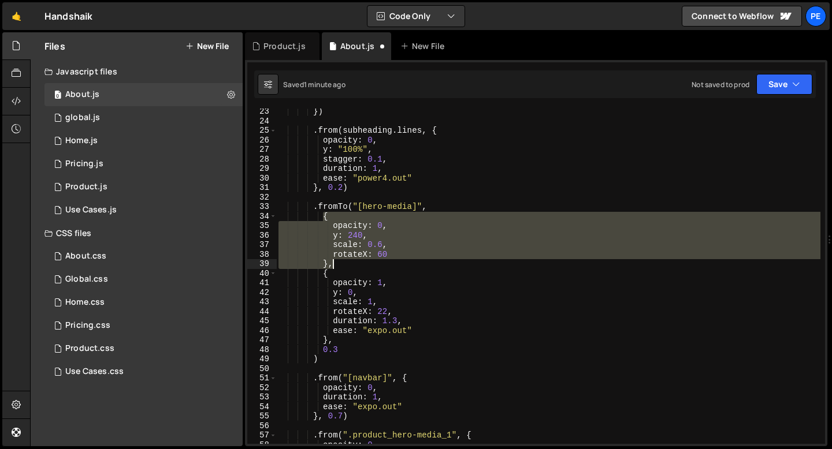
drag, startPoint x: 323, startPoint y: 215, endPoint x: 337, endPoint y: 262, distance: 49.2
click at [337, 262] on div "}) . from ( subheading . lines , { opacity : 0 , y : "100%" , stagger : 0.1 , d…" at bounding box center [548, 284] width 544 height 355
type textarea "rotateX: 60 },"
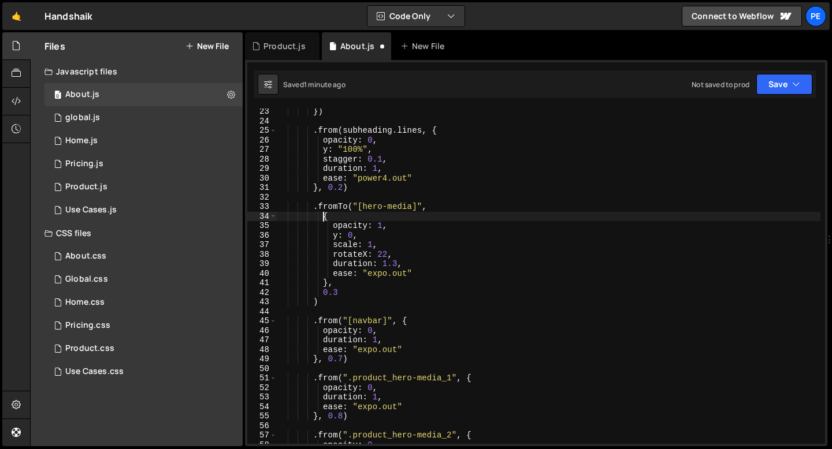
click at [323, 215] on div "}) . from ( subheading . lines , { opacity : 0 , y : "100%" , stagger : 0.1 , d…" at bounding box center [548, 284] width 544 height 355
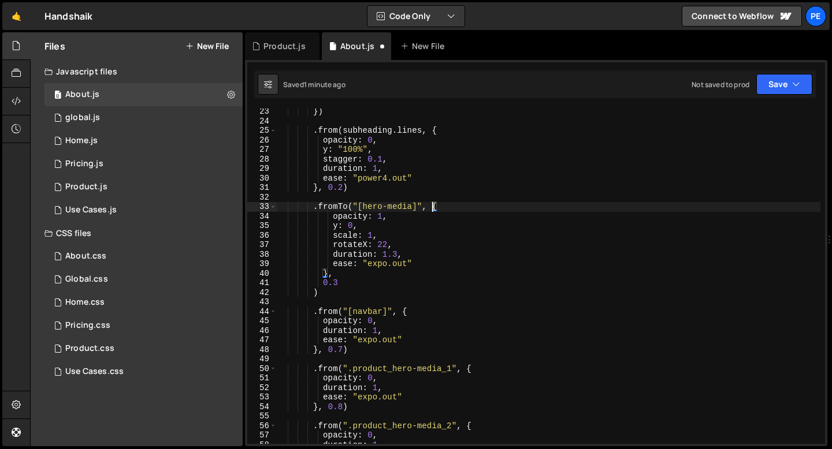
scroll to position [0, 10]
click at [347, 204] on div "}) . from ( subheading . lines , { opacity : 0 , y : "100%" , stagger : 0.1 , d…" at bounding box center [548, 284] width 544 height 355
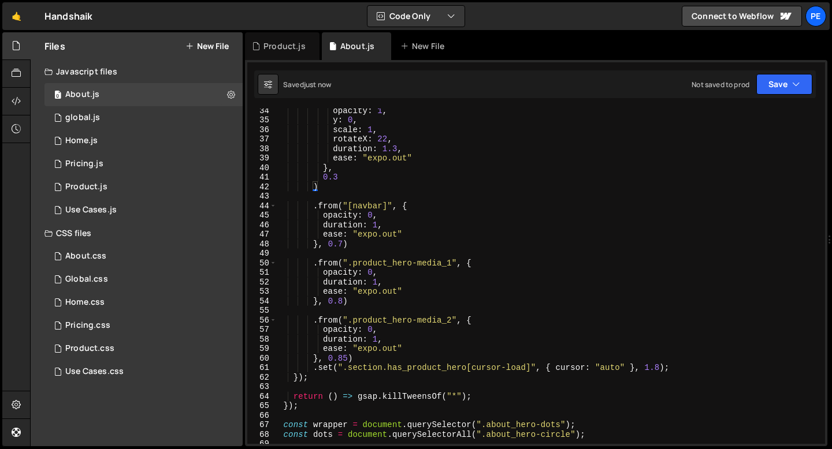
scroll to position [322, 0]
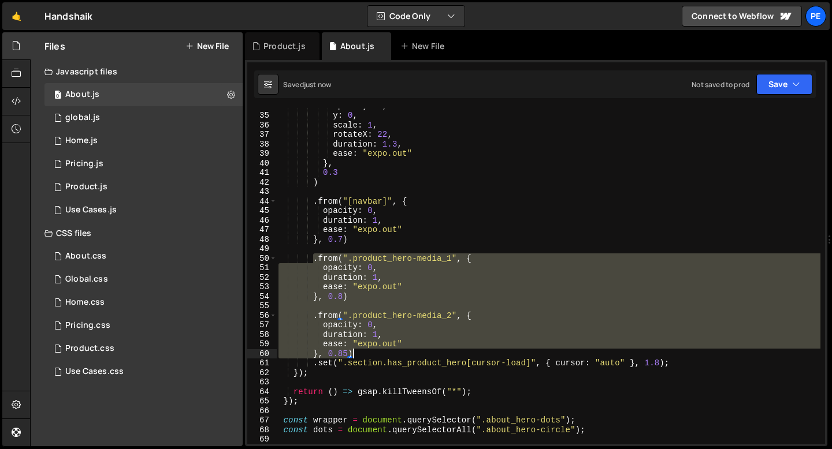
drag, startPoint x: 314, startPoint y: 258, endPoint x: 359, endPoint y: 351, distance: 103.3
click at [359, 352] on div "opacity : 1 , y : 0 , scale : 1 , rotateX : 22 , duration : 1.3 , ease : "expo.…" at bounding box center [548, 278] width 544 height 355
type textarea "ease: "expo.out" }, 0.85)"
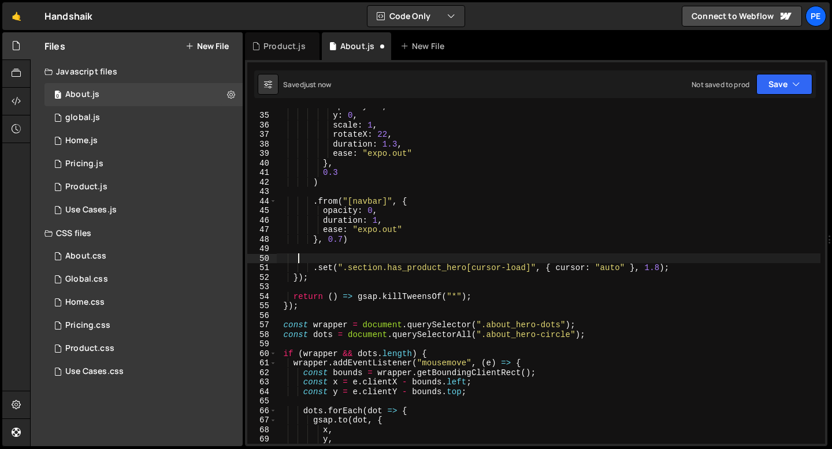
scroll to position [0, 0]
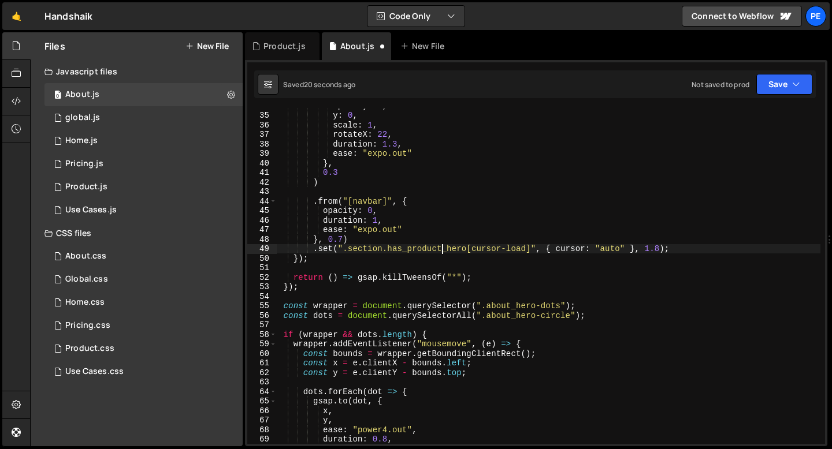
click at [441, 250] on div "opacity : 1 , y : 0 , scale : 1 , rotateX : 22 , duration : 1.3 , ease : "expo.…" at bounding box center [548, 278] width 544 height 355
click at [650, 248] on div "opacity : 1 , y : 0 , scale : 1 , rotateX : 22 , duration : 1.3 , ease : "expo.…" at bounding box center [548, 278] width 544 height 355
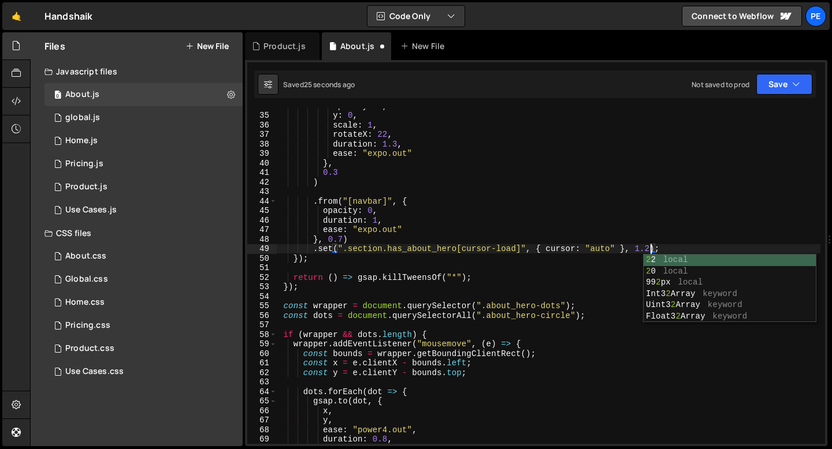
click at [407, 243] on div "opacity : 1 , y : 0 , scale : 1 , rotateX : 22 , duration : 1.3 , ease : "expo.…" at bounding box center [548, 278] width 544 height 355
type textarea "}, 0.7)"
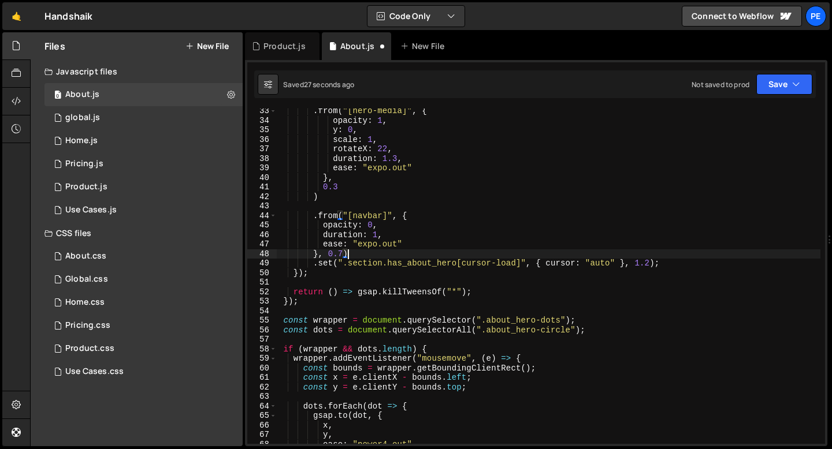
scroll to position [296, 0]
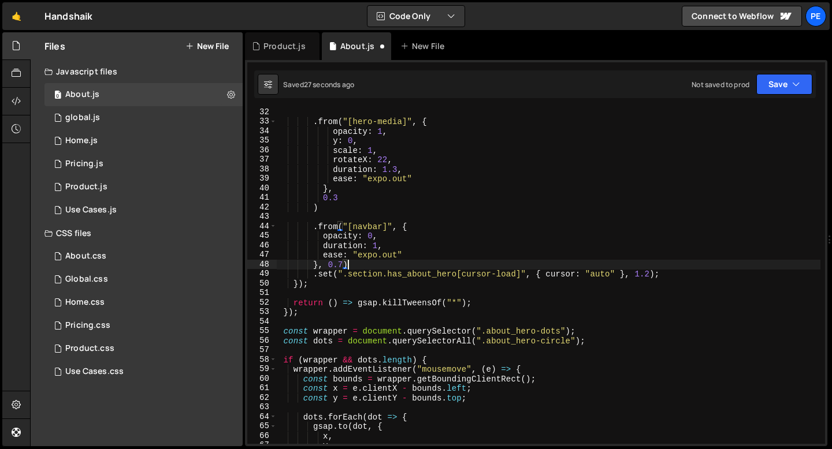
click at [318, 220] on div ". from ( "[hero-media]" , { opacity : 1 , y : 0 , scale : 1 , rotateX : 22 , du…" at bounding box center [548, 284] width 544 height 355
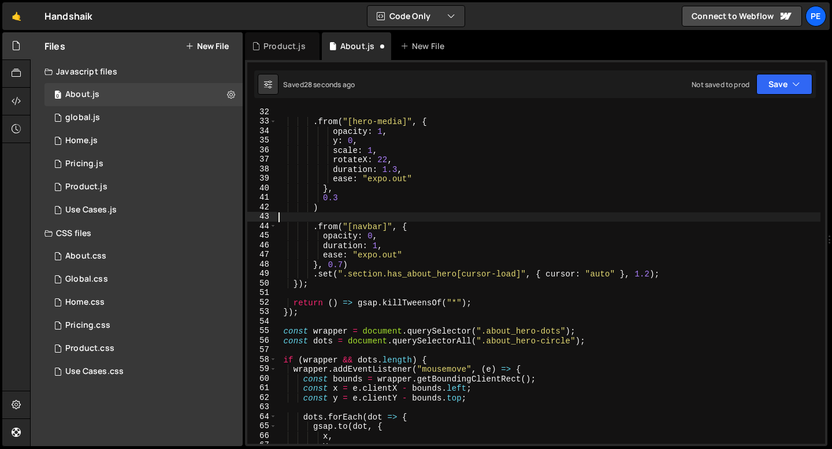
type textarea ")"
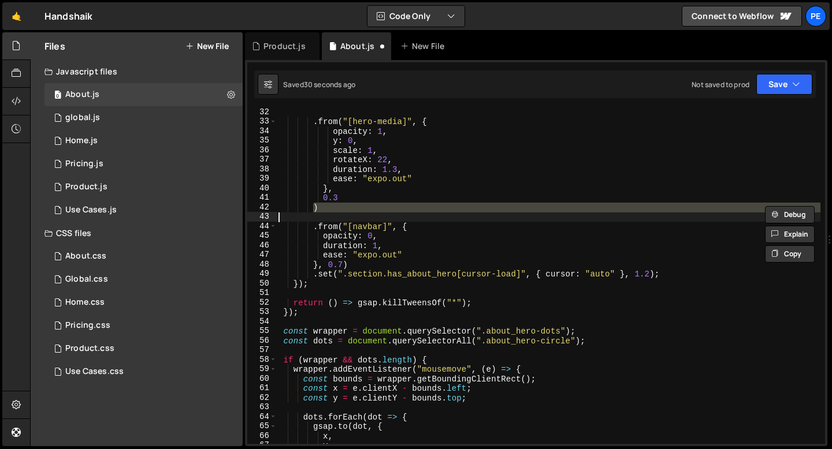
type textarea ")"
click at [335, 218] on div ". from ( "[hero-media]" , { opacity : 1 , y : 0 , scale : 1 , rotateX : 22 , du…" at bounding box center [548, 277] width 544 height 336
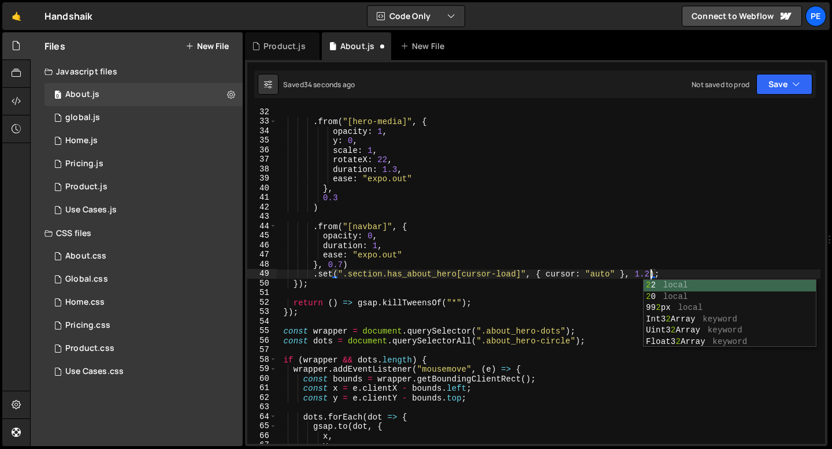
scroll to position [0, 25]
click at [399, 267] on div ". from ( "[hero-media]" , { opacity : 1 , y : 0 , scale : 1 , rotateX : 22 , du…" at bounding box center [548, 284] width 544 height 355
type textarea "}, 0.7)"
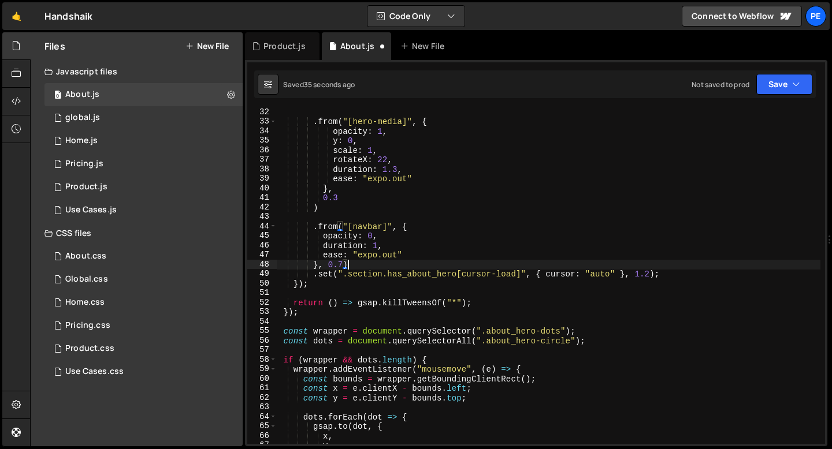
scroll to position [0, 4]
click at [348, 216] on div ". from ( "[hero-media]" , { opacity : 1 , y : 0 , scale : 1 , rotateX : 22 , du…" at bounding box center [548, 284] width 544 height 355
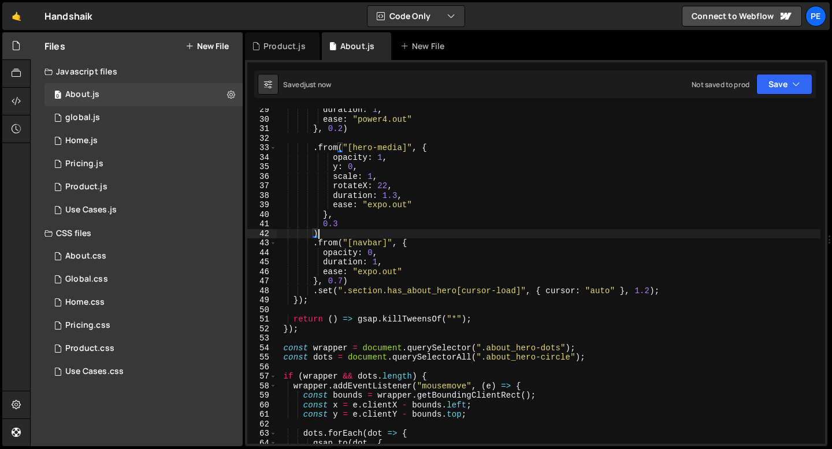
scroll to position [260, 0]
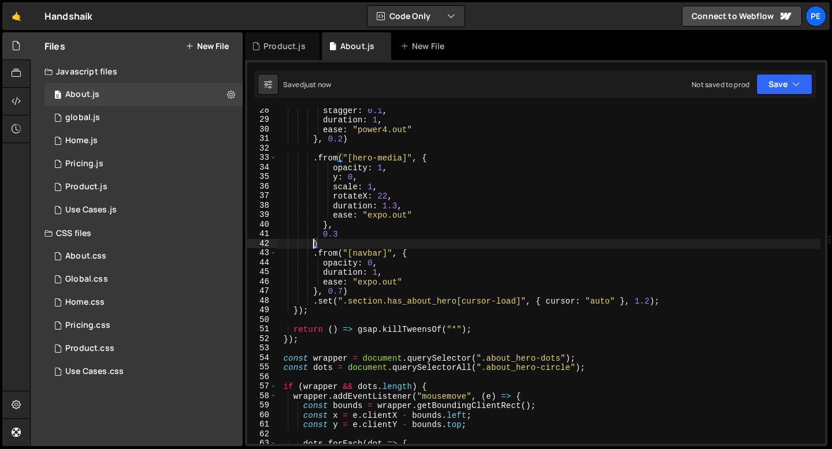
click at [314, 243] on div "stagger : 0.1 , duration : 1 , ease : "power4.out" } , 0.2 ) . from ( "[hero-me…" at bounding box center [548, 283] width 544 height 355
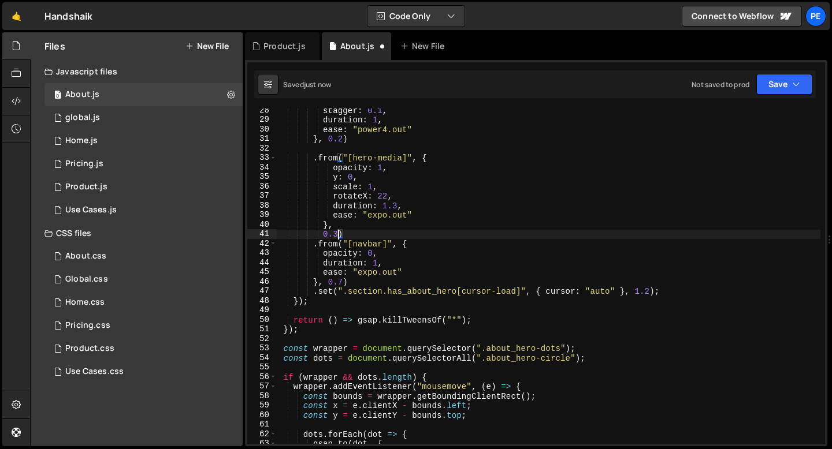
click at [321, 236] on div "stagger : 0.1 , duration : 1 , ease : "power4.out" } , 0.2 ) . from ( "[hero-me…" at bounding box center [548, 283] width 544 height 355
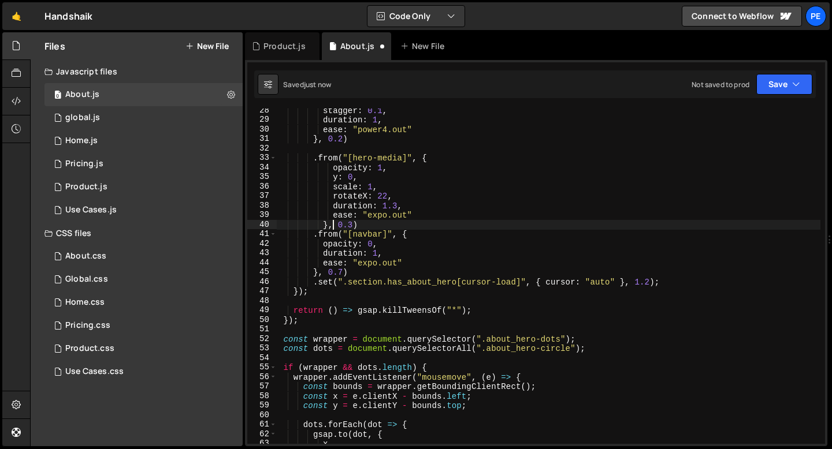
type textarea "}, 0.3)"
click at [360, 223] on div "stagger : 0.1 , duration : 1 , ease : "power4.out" } , 0.2 ) . from ( "[hero-me…" at bounding box center [548, 283] width 544 height 355
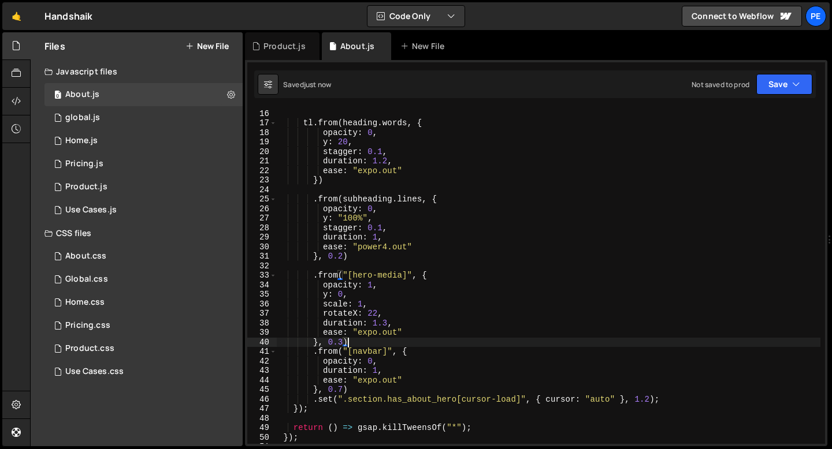
scroll to position [0, 2]
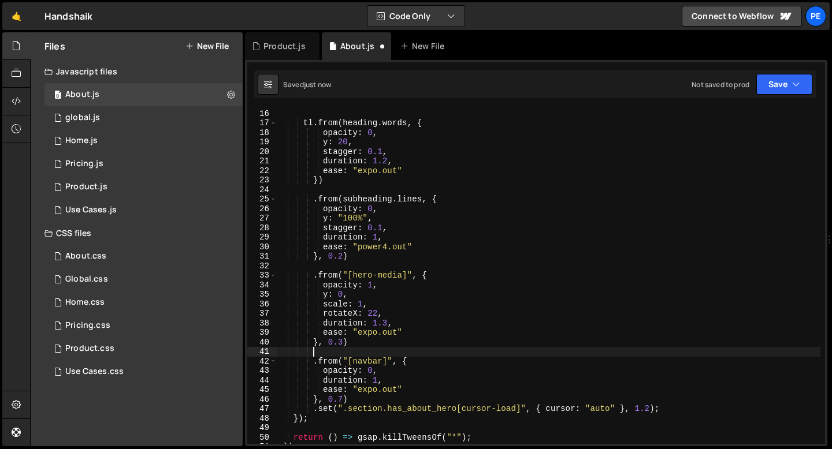
click at [361, 400] on div "const subheading = new SplitText ( "[hero-subheading]" , { type : "lines" }) ; …" at bounding box center [548, 276] width 544 height 355
type textarea "}, 0.7)"
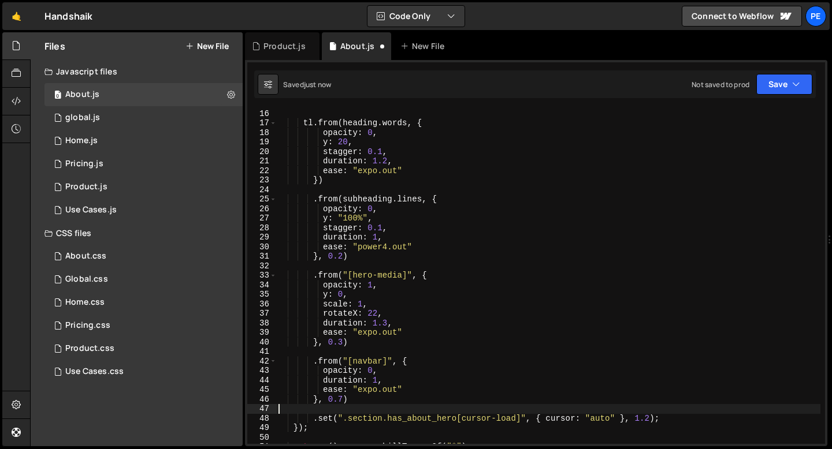
scroll to position [0, 0]
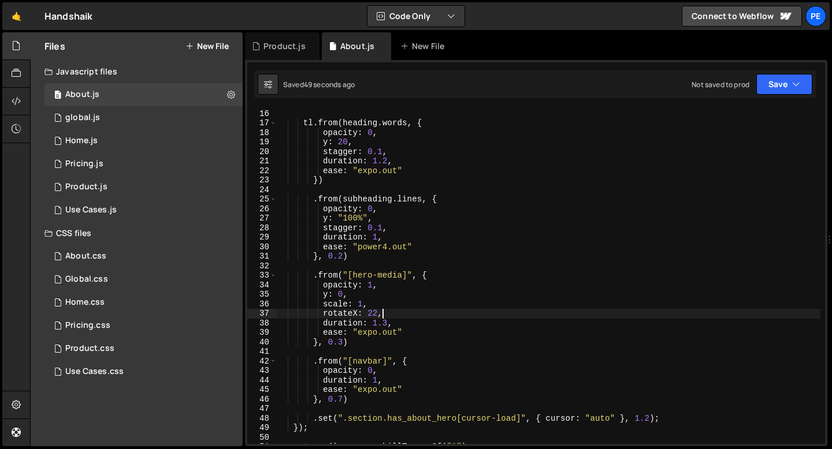
click at [392, 315] on div "const subheading = new SplitText ( "[hero-subheading]" , { type : "lines" }) ; …" at bounding box center [548, 276] width 544 height 355
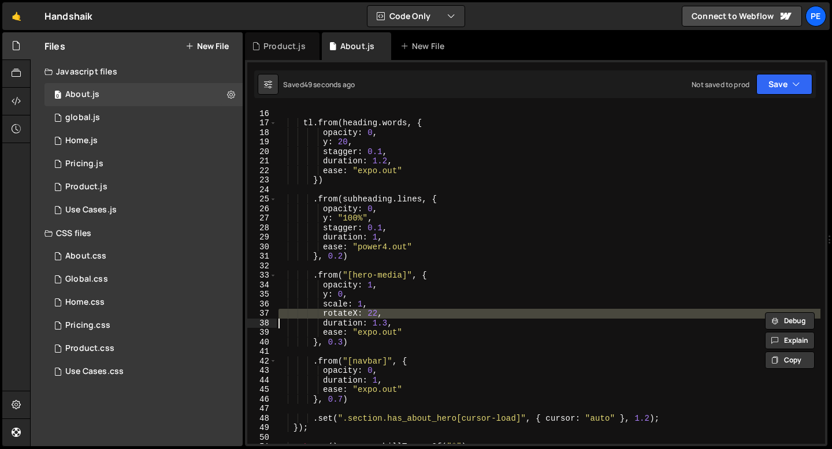
click at [392, 315] on div "const subheading = new SplitText ( "[hero-subheading]" , { type : "lines" }) ; …" at bounding box center [548, 276] width 544 height 355
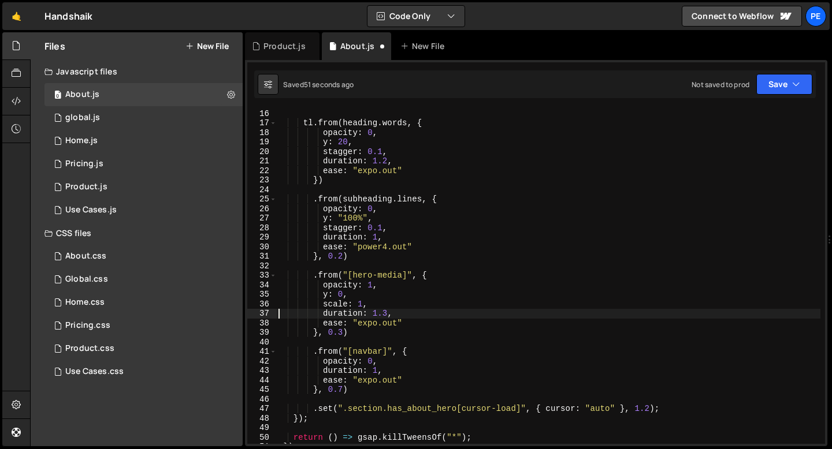
click at [362, 301] on div "const subheading = new SplitText ( "[hero-subheading]" , { type : "lines" }) ; …" at bounding box center [548, 276] width 544 height 355
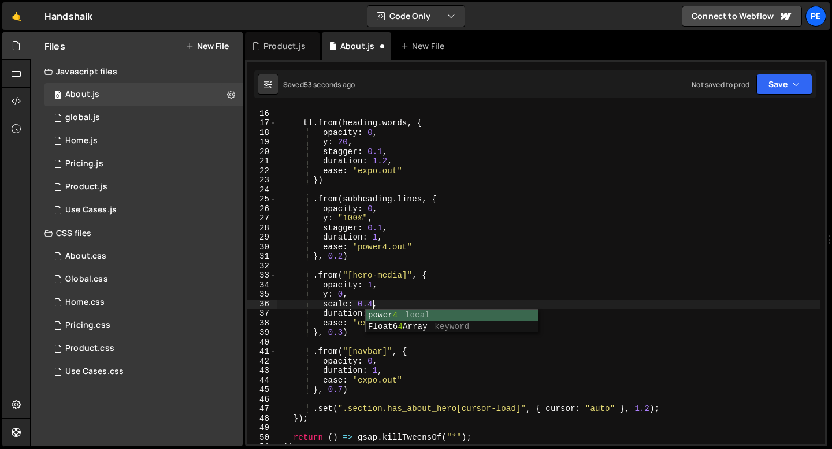
scroll to position [0, 6]
click at [351, 293] on div "const subheading = new SplitText ( "[hero-subheading]" , { type : "lines" }) ; …" at bounding box center [548, 276] width 544 height 355
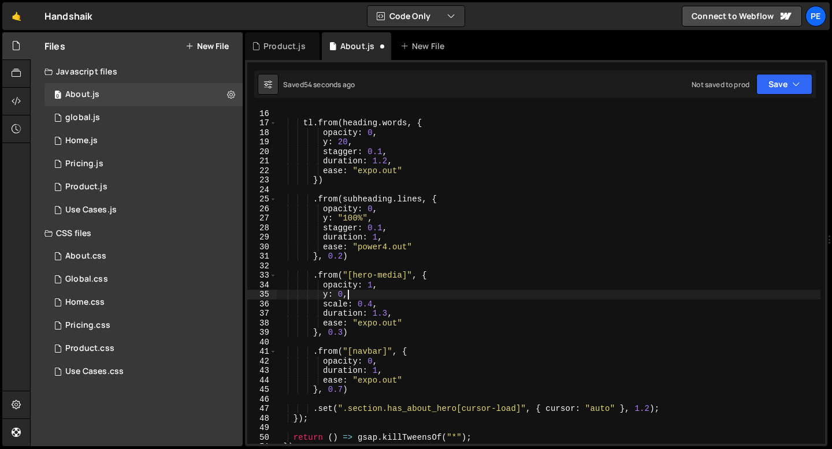
scroll to position [0, 4]
click at [351, 295] on div "const subheading = new SplitText ( "[hero-subheading]" , { type : "lines" }) ; …" at bounding box center [548, 276] width 544 height 355
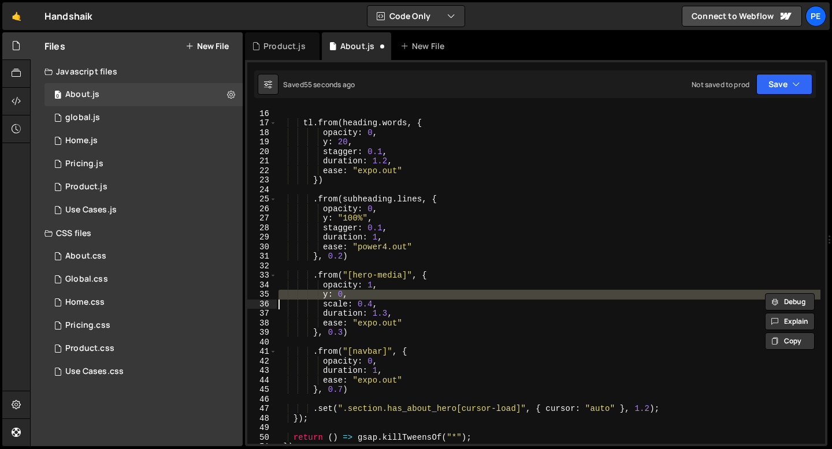
click at [351, 295] on div "const subheading = new SplitText ( "[hero-subheading]" , { type : "lines" }) ; …" at bounding box center [548, 276] width 544 height 355
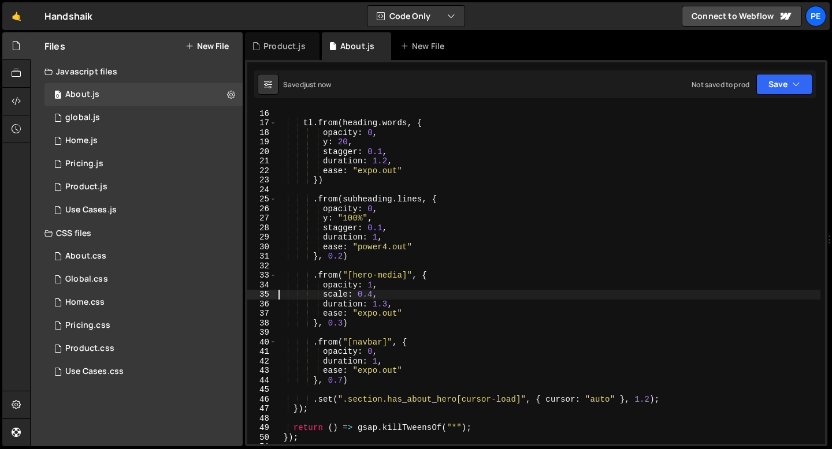
click at [373, 292] on div "const subheading = new SplitText ( "[hero-subheading]" , { type : "lines" }) ; …" at bounding box center [548, 276] width 544 height 355
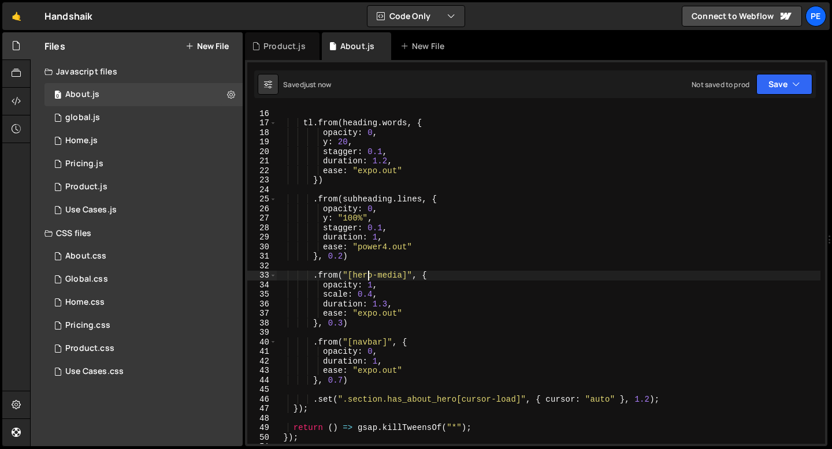
click at [370, 280] on div "const subheading = new SplitText ( "[hero-subheading]" , { type : "lines" }) ; …" at bounding box center [548, 276] width 544 height 355
click at [373, 285] on div "const subheading = new SplitText ( "[hero-subheading]" , { type : "lines" }) ; …" at bounding box center [548, 276] width 544 height 355
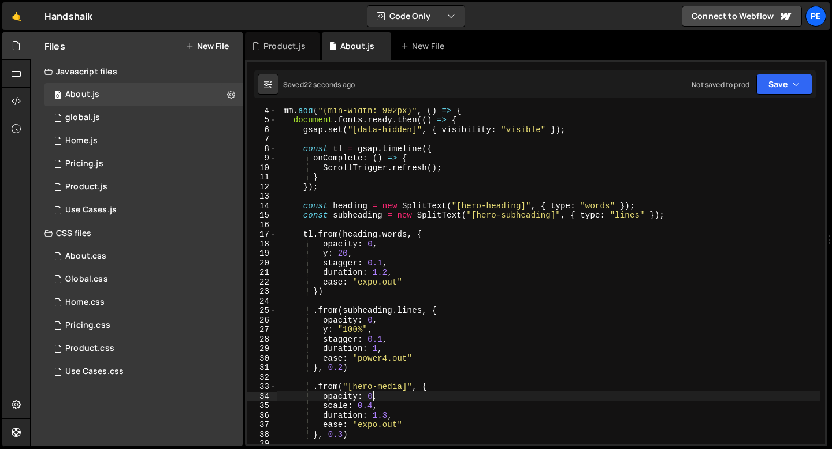
scroll to position [33, 0]
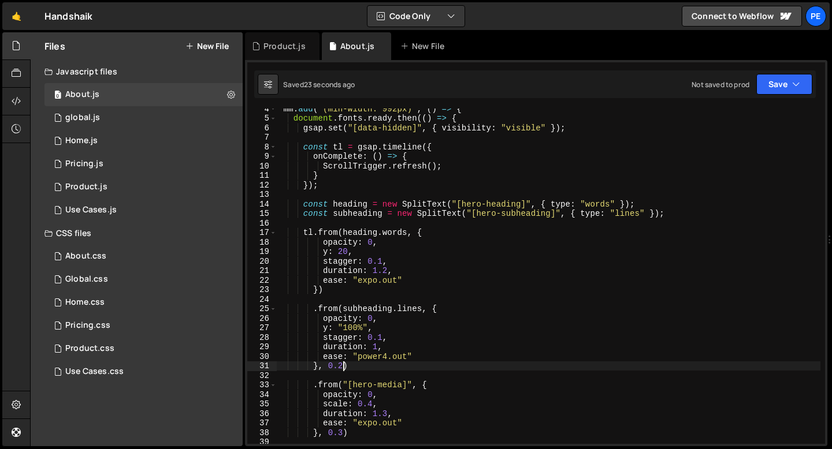
click at [342, 363] on div "mm . add ( "(min-width: 992px)" , ( ) => { document . fonts . ready . then (( )…" at bounding box center [548, 281] width 544 height 355
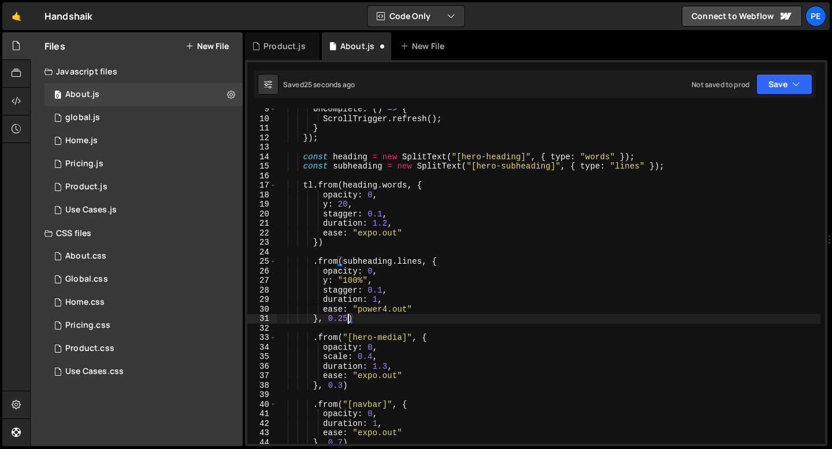
scroll to position [80, 0]
click at [342, 382] on div "onComplete : ( ) => { ScrollTrigger . refresh ( ) ; } }) ; const heading = new …" at bounding box center [548, 282] width 544 height 355
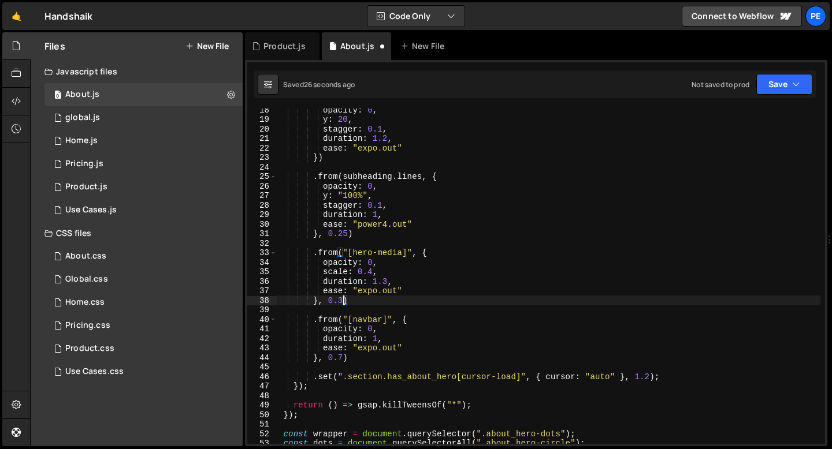
scroll to position [0, 4]
click at [344, 359] on div "opacity : 0 , y : 20 , stagger : 0.1 , duration : 1.2 , ease : "expo.out" }) . …" at bounding box center [548, 282] width 544 height 355
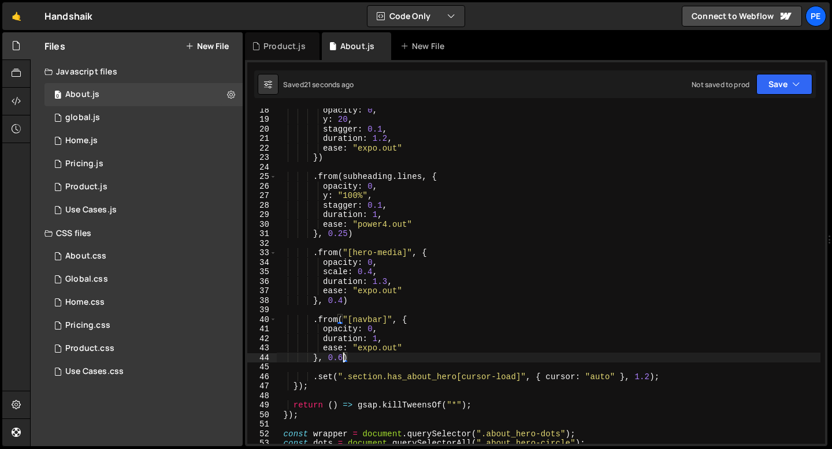
click at [371, 270] on div "opacity : 0 , y : 20 , stagger : 0.1 , duration : 1.2 , ease : "expo.out" }) . …" at bounding box center [548, 282] width 544 height 355
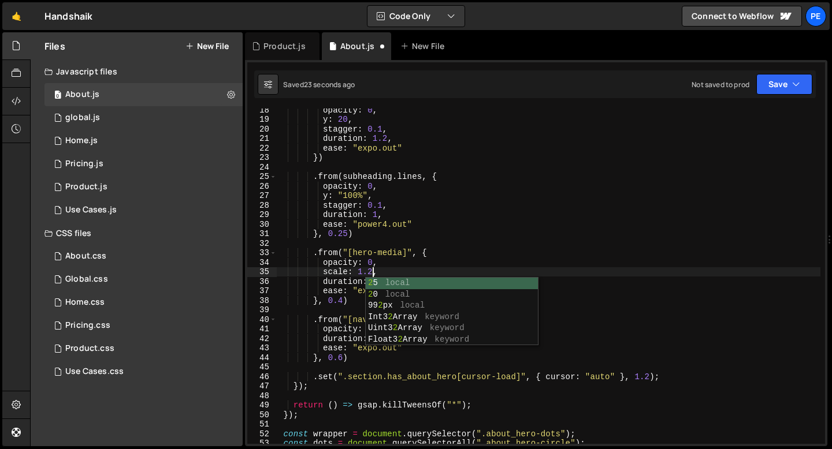
scroll to position [0, 6]
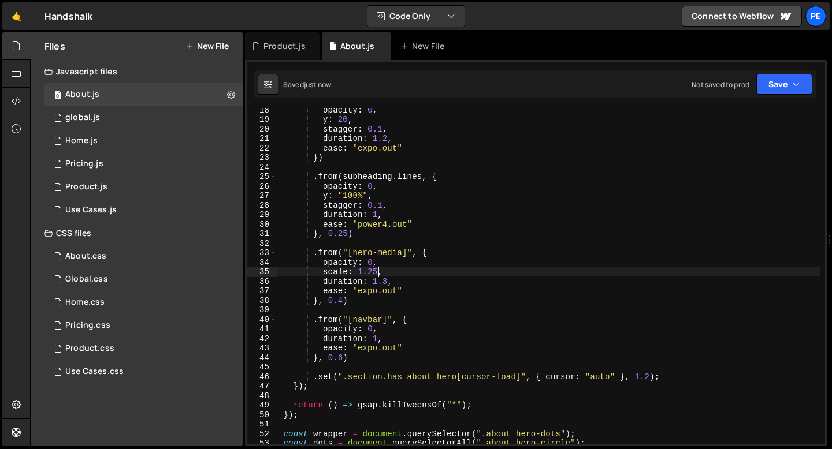
click at [384, 329] on div "opacity : 0 , y : 20 , stagger : 0.1 , duration : 1.2 , ease : "expo.out" }) . …" at bounding box center [548, 282] width 544 height 355
type textarea "opacity: 0,"
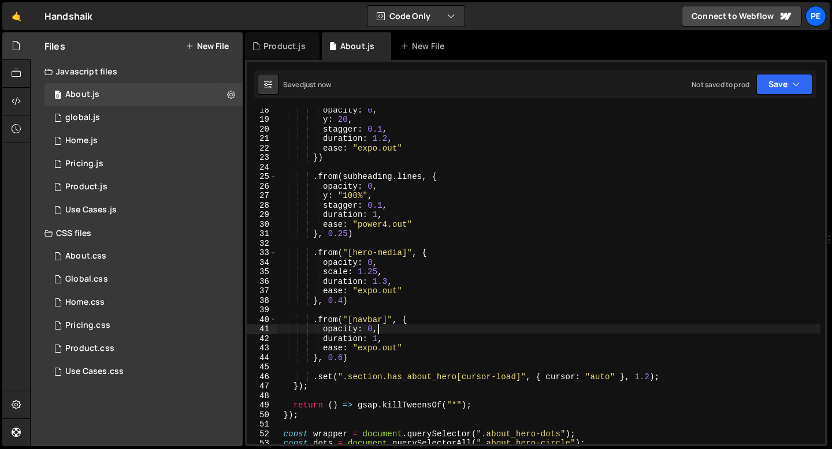
click at [384, 329] on div "opacity : 0 , y : 20 , stagger : 0.1 , duration : 1.2 , ease : "expo.out" }) . …" at bounding box center [548, 282] width 544 height 355
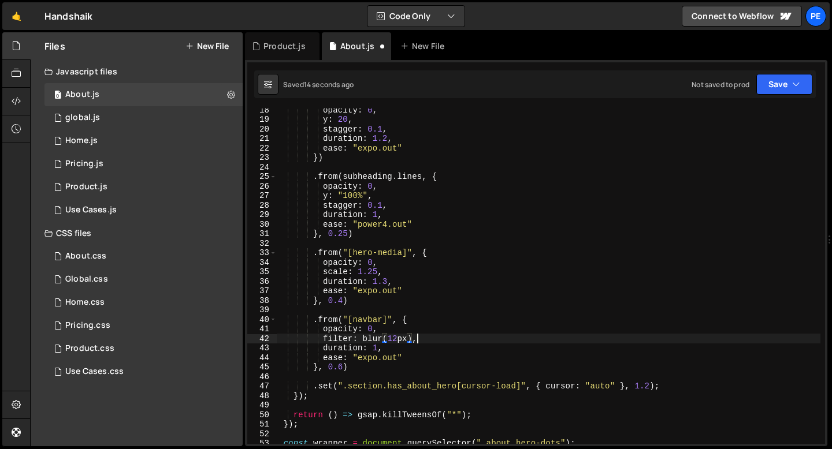
scroll to position [0, 9]
drag, startPoint x: 427, startPoint y: 340, endPoint x: 343, endPoint y: 341, distance: 83.8
click at [343, 341] on div "opacity : 0 , y : 20 , stagger : 0.1 , duration : 1.2 , ease : "expo.out" }) . …" at bounding box center [548, 282] width 544 height 355
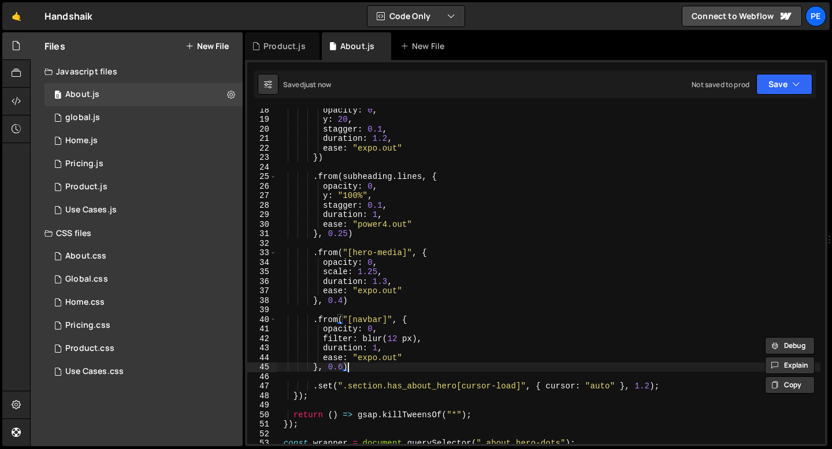
drag, startPoint x: 348, startPoint y: 367, endPoint x: 345, endPoint y: 359, distance: 8.3
click at [345, 359] on div "opacity : 0 , y : 20 , stagger : 0.1 , duration : 1.2 , ease : "expo.out" }) . …" at bounding box center [548, 282] width 544 height 355
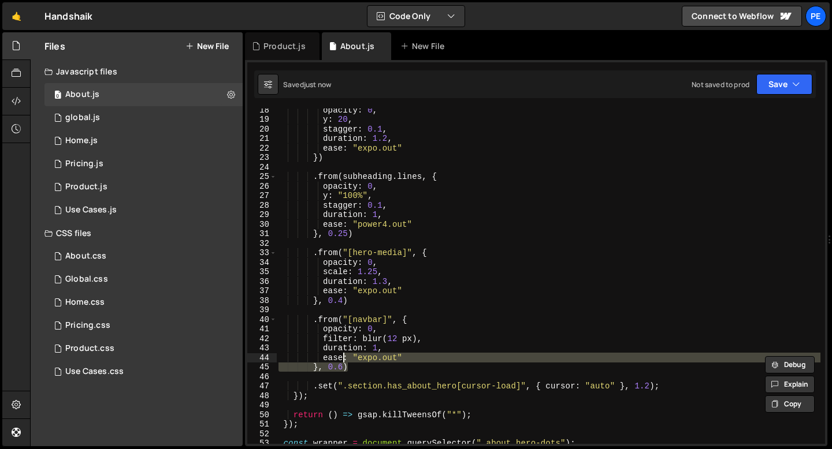
scroll to position [0, 8]
click at [341, 342] on div "opacity : 0 , y : 20 , stagger : 0.1 , duration : 1.2 , ease : "expo.out" }) . …" at bounding box center [548, 282] width 544 height 355
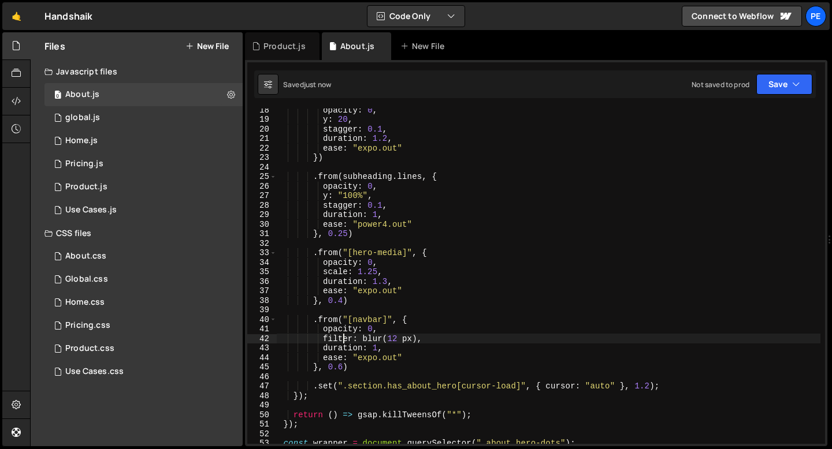
click at [341, 342] on div "opacity : 0 , y : 20 , stagger : 0.1 , duration : 1.2 , ease : "expo.out" }) . …" at bounding box center [548, 282] width 544 height 355
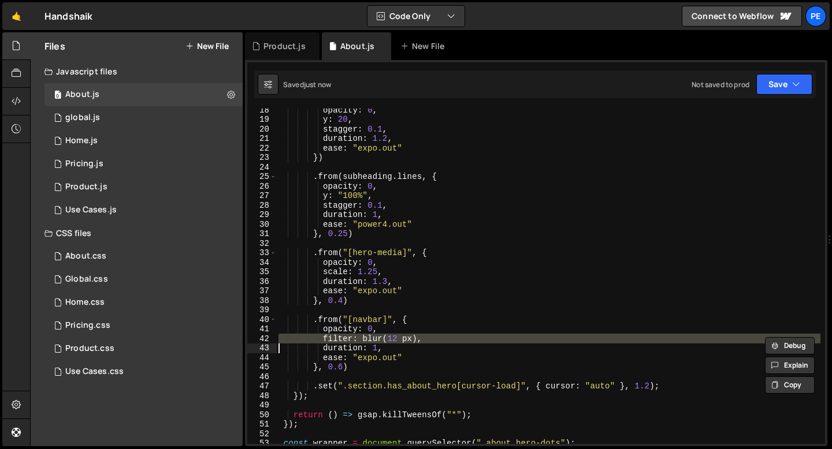
click at [341, 342] on div "opacity : 0 , y : 20 , stagger : 0.1 , duration : 1.2 , ease : "expo.out" }) . …" at bounding box center [548, 282] width 544 height 355
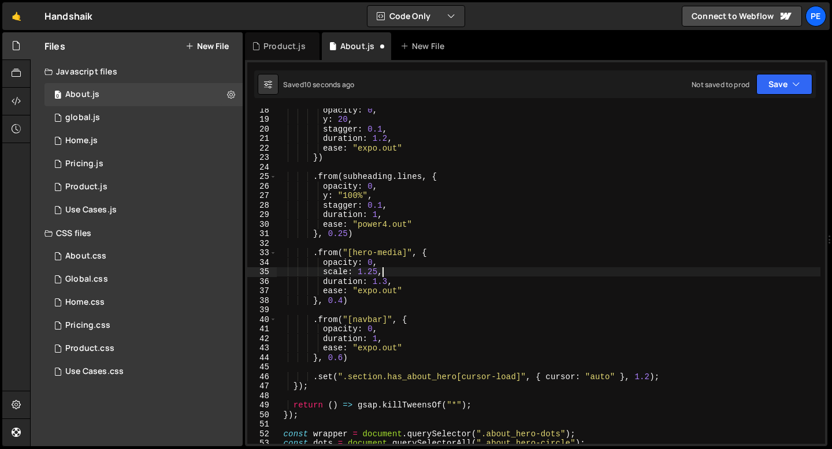
click at [394, 272] on div "opacity : 0 , y : 20 , stagger : 0.1 , duration : 1.2 , ease : "expo.out" }) . …" at bounding box center [548, 282] width 544 height 355
type textarea "scale: 1.25,"
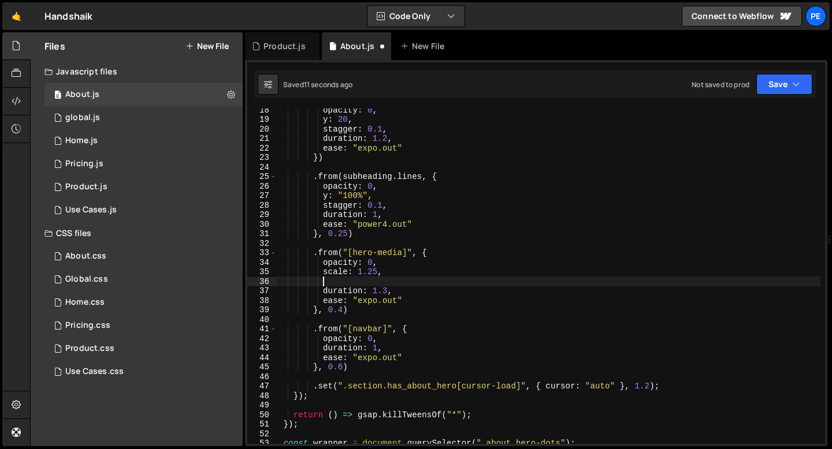
scroll to position [0, 2]
paste textarea
click at [403, 282] on div "opacity : 0 , y : 20 , stagger : 0.1 , duration : 1.2 , ease : "expo.out" }) . …" at bounding box center [548, 282] width 544 height 355
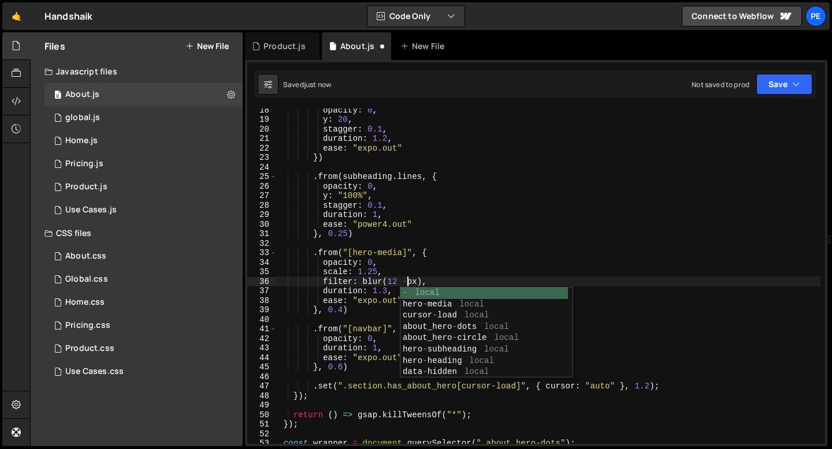
scroll to position [0, 9]
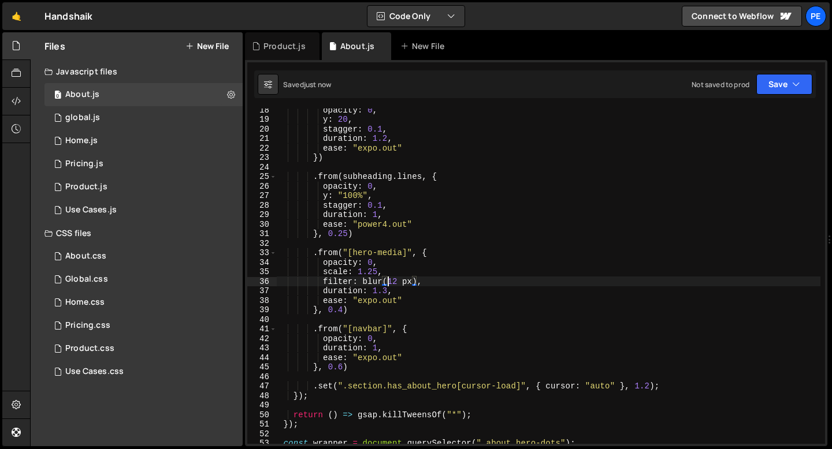
click at [388, 280] on div "opacity : 0 , y : 20 , stagger : 0.1 , duration : 1.2 , ease : "expo.out" }) . …" at bounding box center [548, 282] width 544 height 355
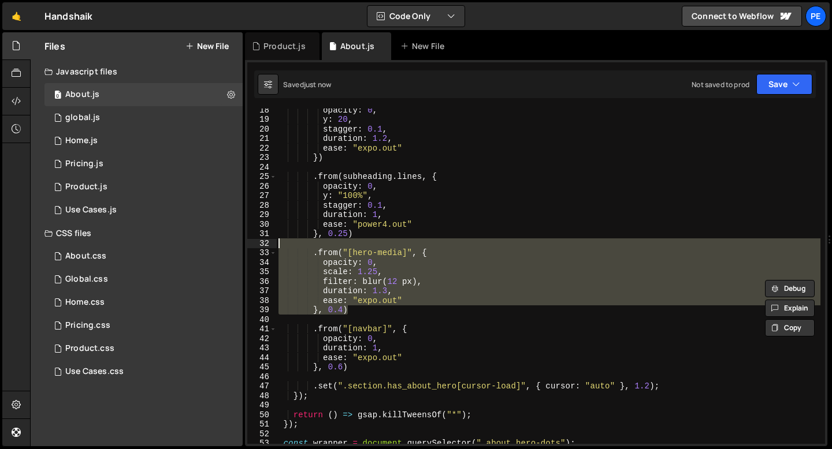
drag, startPoint x: 356, startPoint y: 310, endPoint x: 305, endPoint y: 246, distance: 81.8
click at [305, 246] on div "opacity : 0 , y : 20 , stagger : 0.1 , duration : 1.2 , ease : "expo.out" }) . …" at bounding box center [548, 282] width 544 height 355
click at [414, 277] on div "opacity : 0 , y : 20 , stagger : 0.1 , duration : 1.2 , ease : "expo.out" }) . …" at bounding box center [548, 277] width 544 height 336
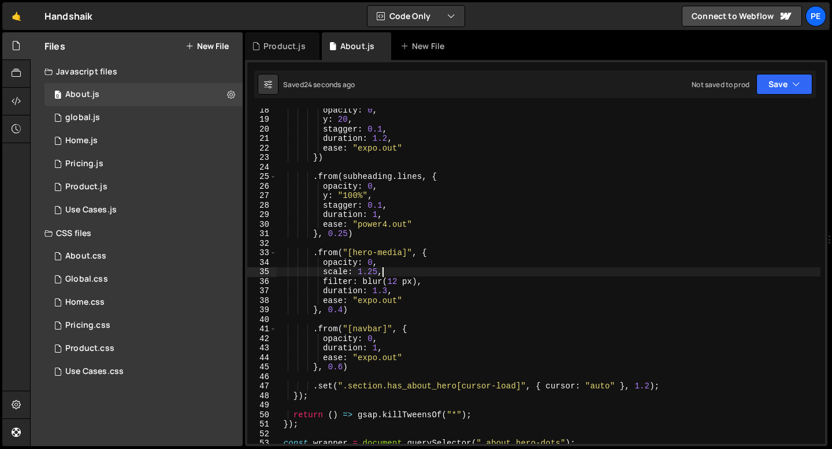
scroll to position [0, 6]
click at [417, 282] on div "opacity : 0 , y : 20 , stagger : 0.1 , duration : 1.2 , ease : "expo.out" }) . …" at bounding box center [548, 282] width 544 height 355
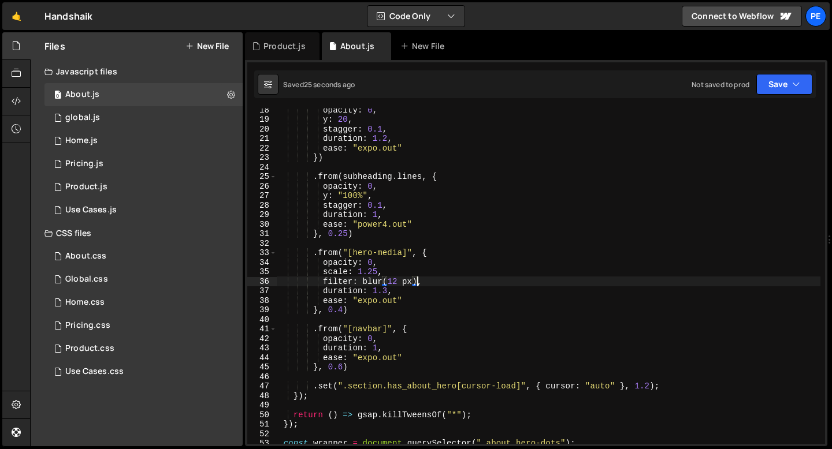
scroll to position [0, 10]
drag, startPoint x: 417, startPoint y: 284, endPoint x: 363, endPoint y: 282, distance: 53.8
click at [363, 282] on div "opacity : 0 , y : 20 , stagger : 0.1 , duration : 1.2 , ease : "expo.out" }) . …" at bounding box center [548, 282] width 544 height 355
click at [367, 280] on div "opacity : 0 , y : 20 , stagger : 0.1 , duration : 1.2 , ease : "expo.out" }) . …" at bounding box center [548, 282] width 544 height 355
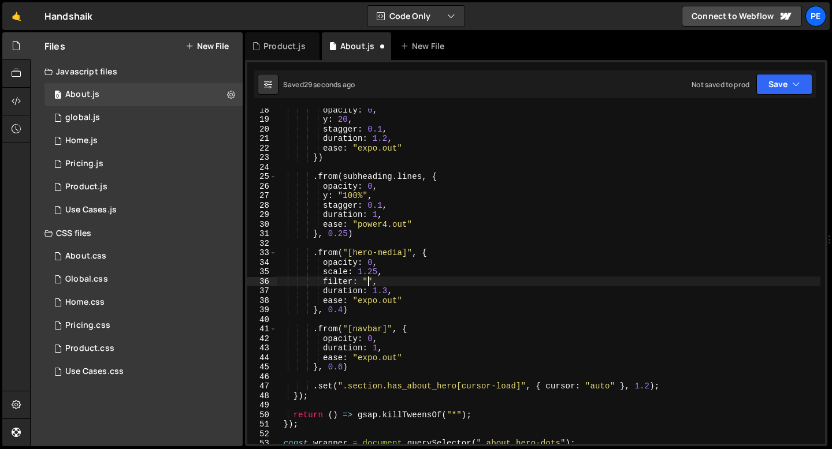
paste textarea "blur(12 px)"
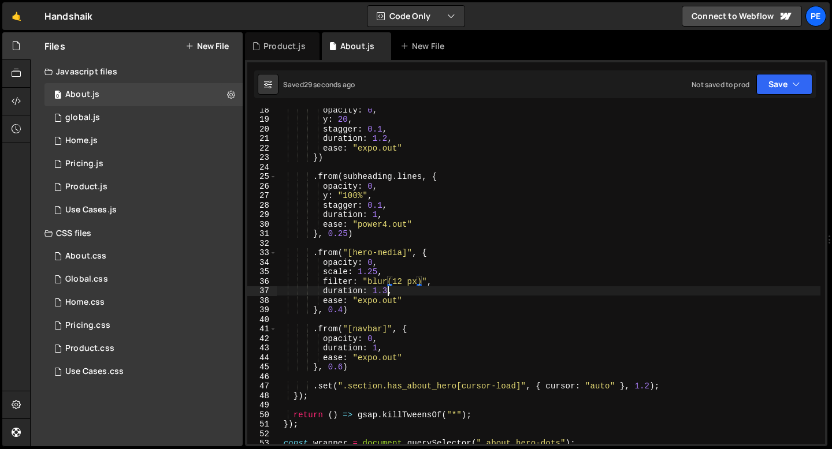
click at [388, 291] on div "opacity : 0 , y : 20 , stagger : 0.1 , duration : 1.2 , ease : "expo.out" }) . …" at bounding box center [548, 282] width 544 height 355
click at [399, 292] on div "opacity : 0 , y : 20 , stagger : 0.1 , duration : 1.2 , ease : "expo.out" }) . …" at bounding box center [548, 282] width 544 height 355
click at [343, 308] on div "opacity : 0 , y : 20 , stagger : 0.1 , duration : 1.2 , ease : "expo.out" }) . …" at bounding box center [548, 282] width 544 height 355
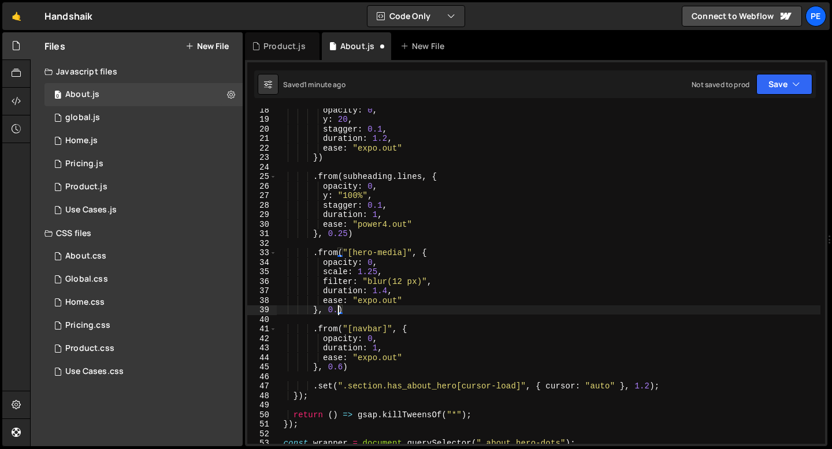
scroll to position [0, 4]
type textarea "}, 0.6)"
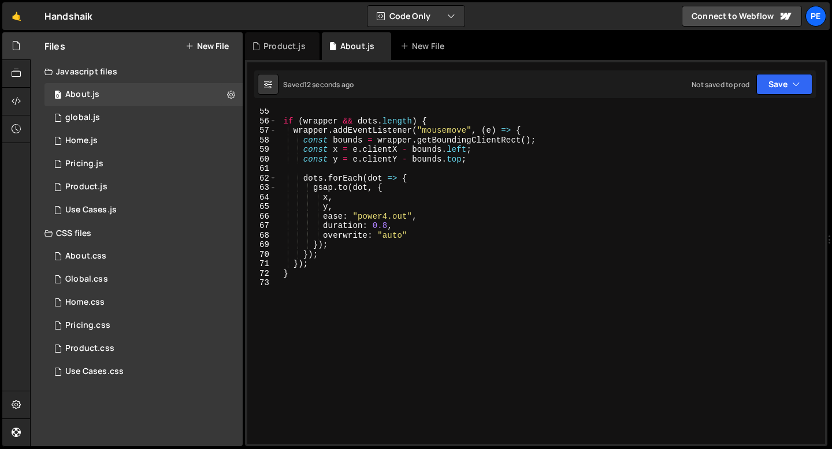
scroll to position [406, 0]
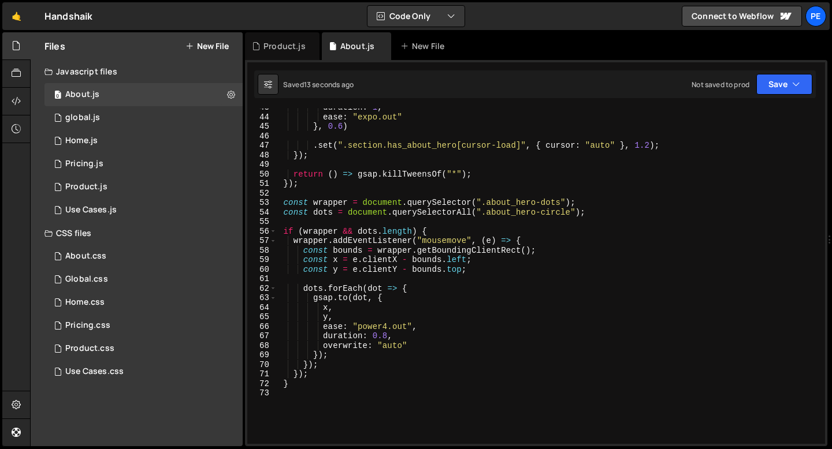
click at [285, 193] on div "duration : 1 , ease : "expo.out" } , 0.6 ) . set ( ".section.has_about_hero[cur…" at bounding box center [548, 280] width 544 height 355
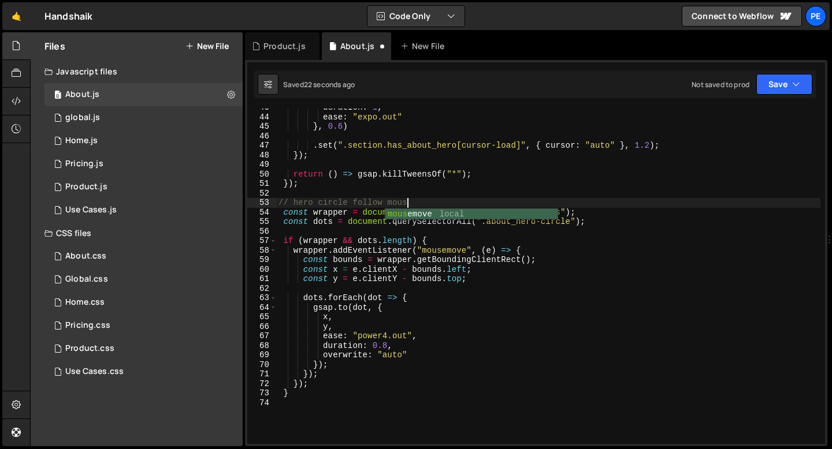
scroll to position [0, 9]
click at [284, 212] on div "duration : 1 , ease : "expo.out" } , 0.6 ) . set ( ".section.has_about_hero[cur…" at bounding box center [548, 280] width 544 height 355
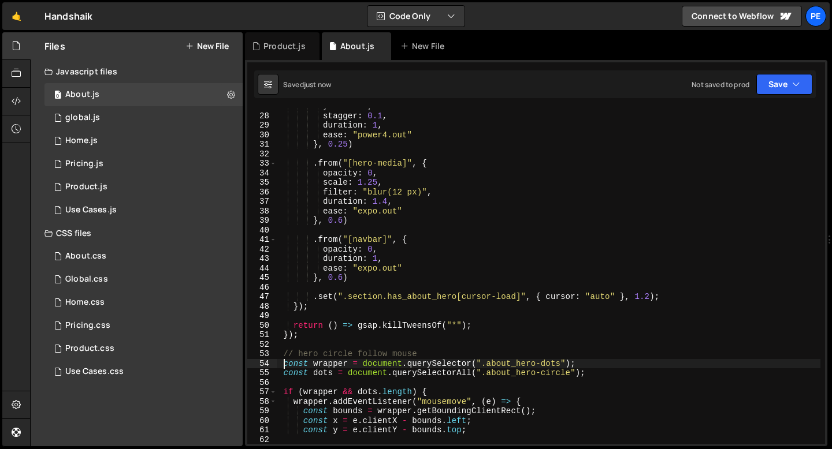
scroll to position [241, 0]
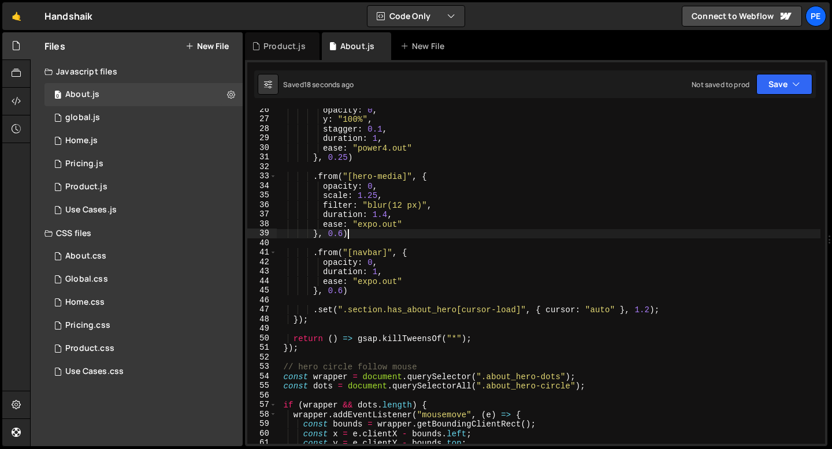
click at [355, 237] on div "opacity : 0 , y : "100%" , stagger : 0.1 , duration : 1 , ease : "power4.out" }…" at bounding box center [548, 282] width 544 height 355
type textarea "}, 0.6)"
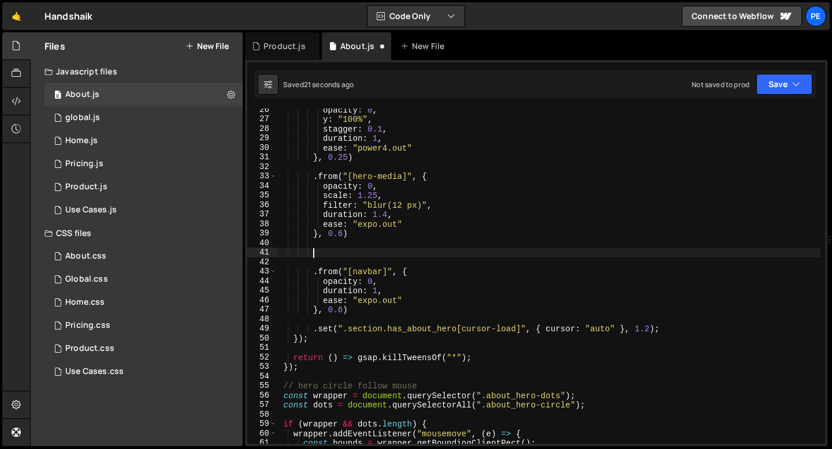
scroll to position [0, 2]
paste textarea "about_hero-circle"
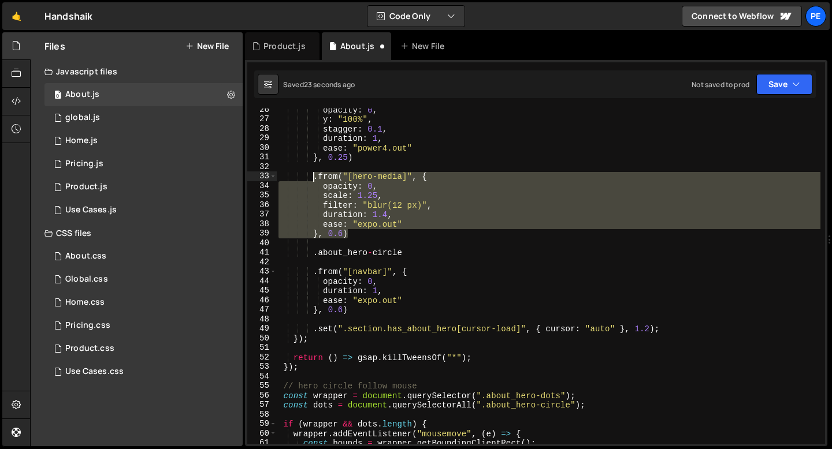
drag, startPoint x: 349, startPoint y: 233, endPoint x: 314, endPoint y: 180, distance: 63.0
click at [314, 180] on div "opacity : 0 , y : "100%" , stagger : 0.1 , duration : 1 , ease : "power4.out" }…" at bounding box center [548, 282] width 544 height 355
type textarea ".from("[hero-media]", { opacity: 0,"
click at [365, 239] on div "opacity : 0 , y : "100%" , stagger : 0.1 , duration : 1 , ease : "power4.out" }…" at bounding box center [548, 282] width 544 height 355
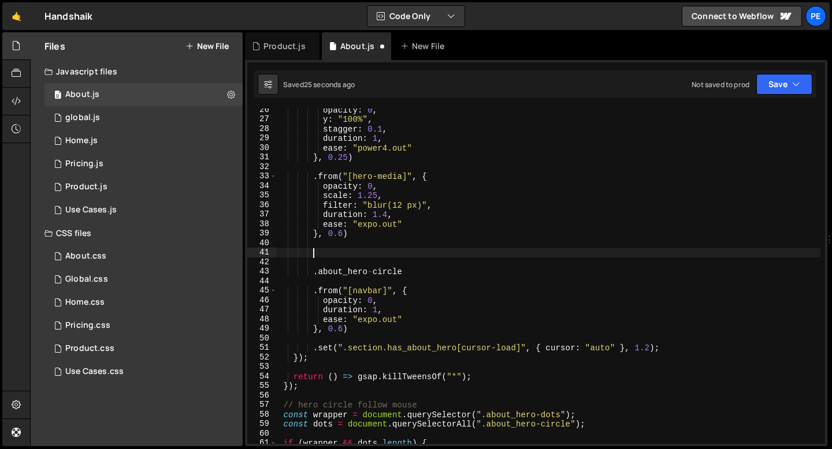
paste textarea "}, 0.6)"
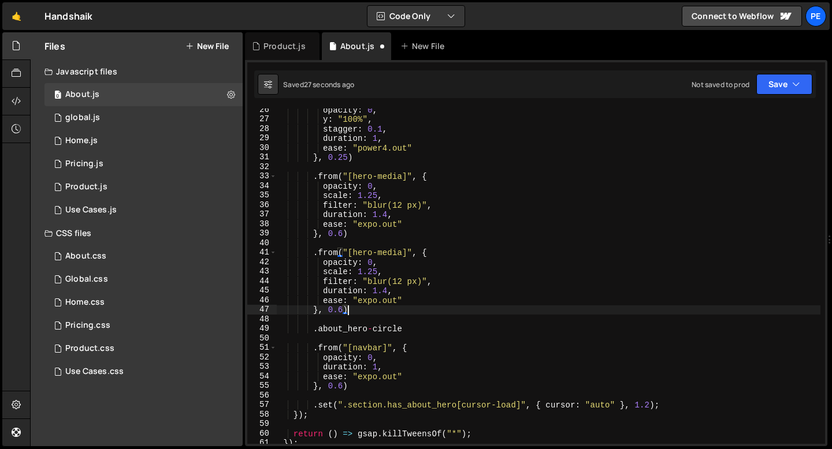
click at [397, 329] on div "opacity : 0 , y : "100%" , stagger : 0.1 , duration : 1 , ease : "power4.out" }…" at bounding box center [548, 282] width 544 height 355
click at [396, 328] on div "opacity : 0 , y : "100%" , stagger : 0.1 , duration : 1 , ease : "power4.out" }…" at bounding box center [548, 282] width 544 height 355
type textarea ".about_hero-circle"
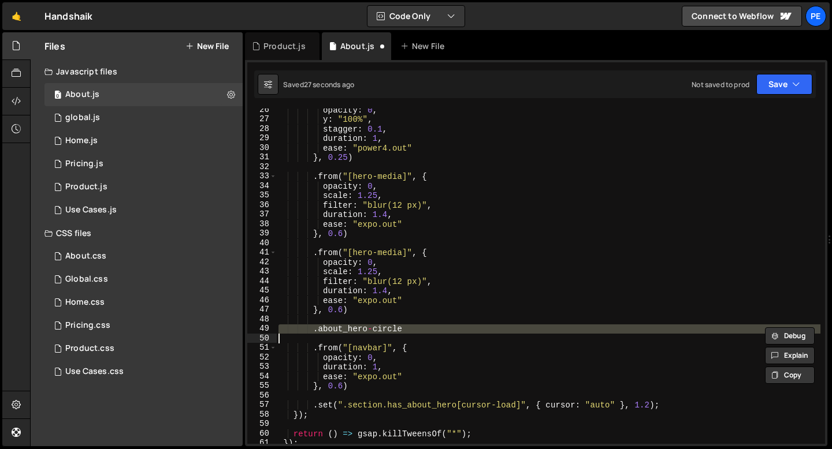
scroll to position [0, 0]
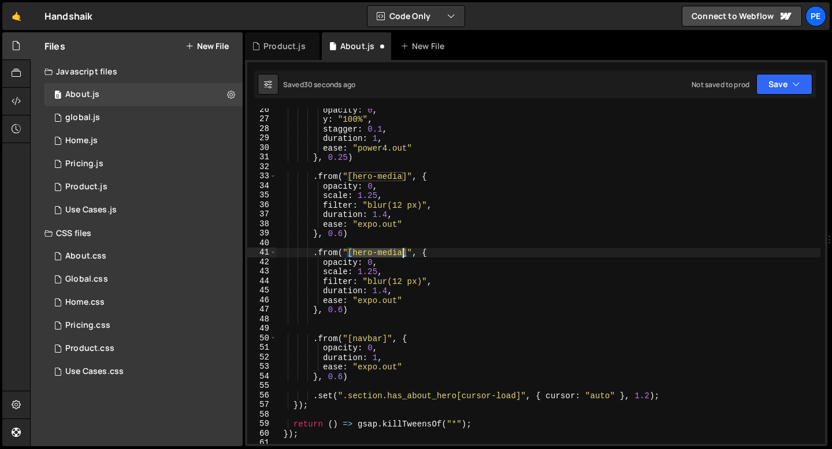
drag, startPoint x: 349, startPoint y: 252, endPoint x: 405, endPoint y: 255, distance: 56.1
click at [405, 255] on div "opacity : 0 , y : "100%" , stagger : 0.1 , duration : 1 , ease : "power4.out" }…" at bounding box center [548, 282] width 544 height 355
paste textarea
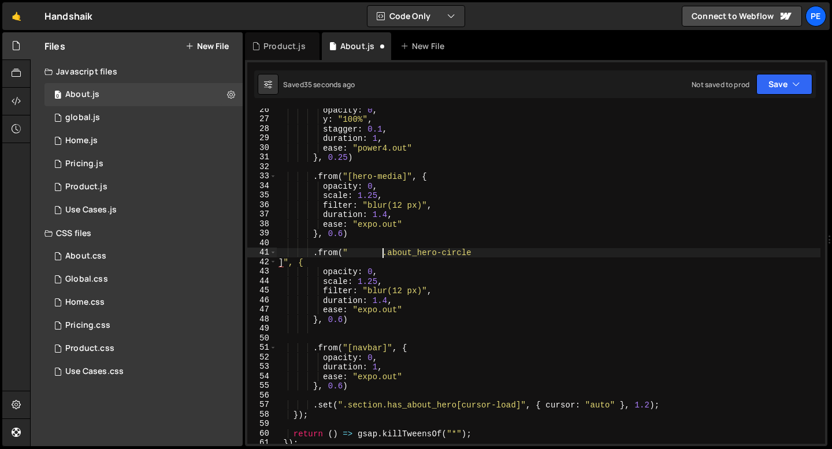
click at [381, 255] on div "opacity : 0 , y : "100%" , stagger : 0.1 , duration : 1 , ease : "power4.out" }…" at bounding box center [548, 282] width 544 height 355
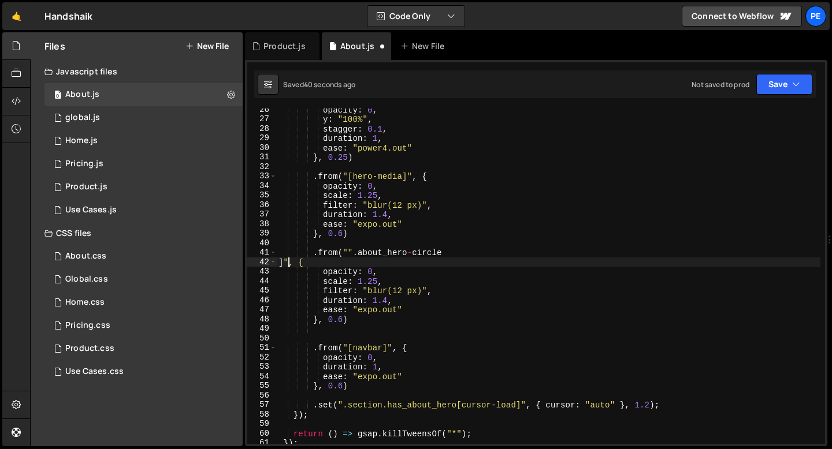
click at [287, 261] on div "opacity : 0 , y : "100%" , stagger : 0.1 , duration : 1 , ease : "power4.out" }…" at bounding box center [548, 282] width 544 height 355
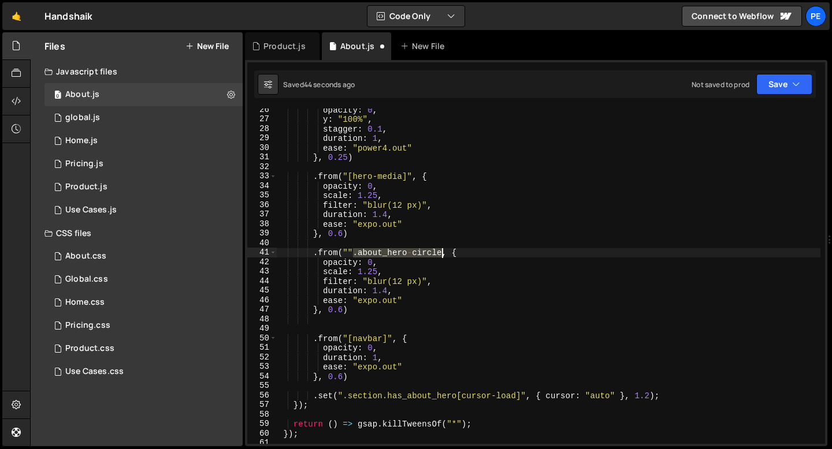
drag, startPoint x: 352, startPoint y: 256, endPoint x: 441, endPoint y: 256, distance: 89.0
click at [441, 256] on div "opacity : 0 , y : "100%" , stagger : 0.1 , duration : 1 , ease : "power4.out" }…" at bounding box center [548, 282] width 544 height 355
click at [349, 254] on div "opacity : 0 , y : "100%" , stagger : 0.1 , duration : 1 , ease : "power4.out" }…" at bounding box center [548, 282] width 544 height 355
paste textarea ".about_hero-circle"
click at [389, 272] on div "opacity : 0 , y : "100%" , stagger : 0.1 , duration : 1 , ease : "power4.out" }…" at bounding box center [548, 282] width 544 height 355
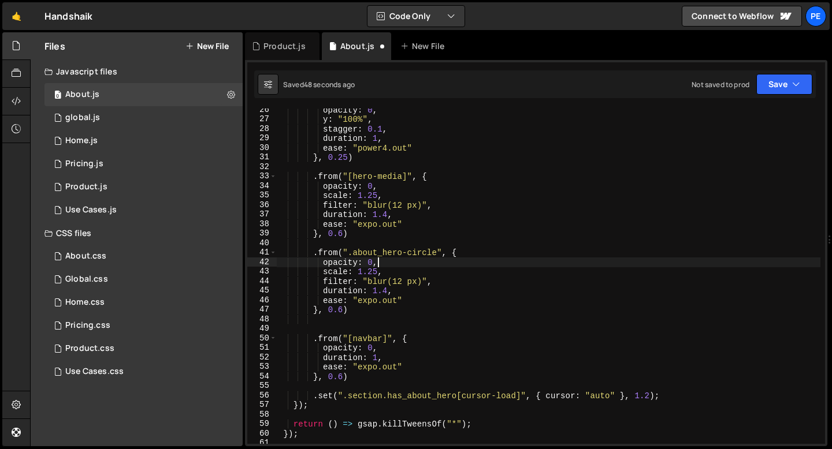
click at [379, 262] on div "opacity : 0 , y : "100%" , stagger : 0.1 , duration : 1 , ease : "power4.out" }…" at bounding box center [548, 282] width 544 height 355
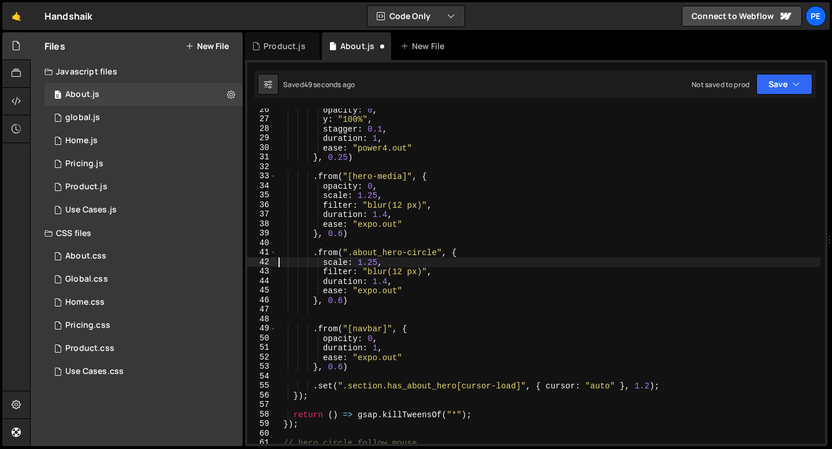
click at [437, 276] on div "opacity : 0 , y : "100%" , stagger : 0.1 , duration : 1 , ease : "power4.out" }…" at bounding box center [548, 282] width 544 height 355
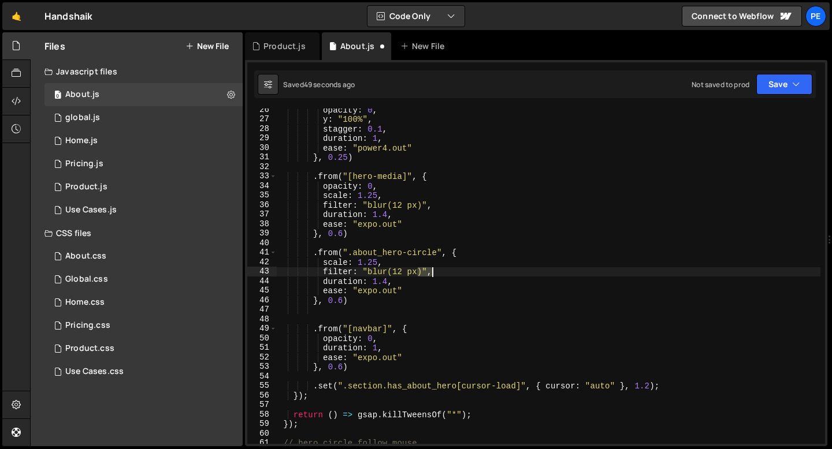
click at [437, 276] on div "opacity : 0 , y : "100%" , stagger : 0.1 , duration : 1 , ease : "power4.out" }…" at bounding box center [548, 282] width 544 height 355
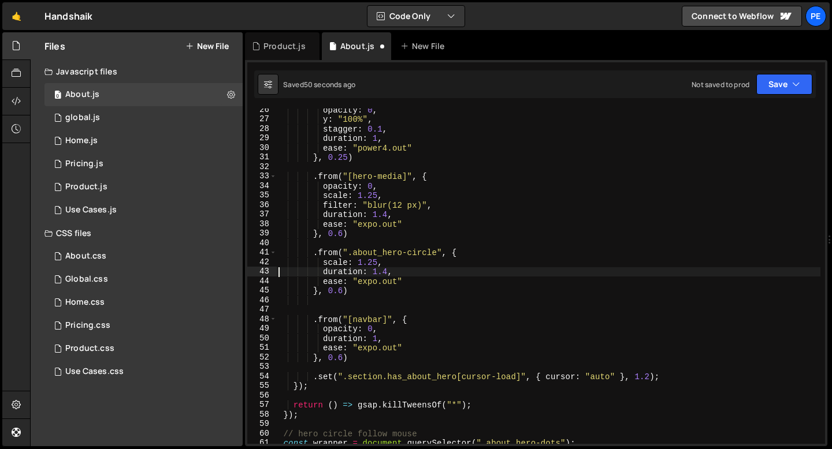
click at [387, 269] on div "opacity : 0 , y : "100%" , stagger : 0.1 , duration : 1 , ease : "power4.out" }…" at bounding box center [548, 282] width 544 height 355
click at [341, 290] on div "opacity : 0 , y : "100%" , stagger : 0.1 , duration : 1 , ease : "power4.out" }…" at bounding box center [548, 282] width 544 height 355
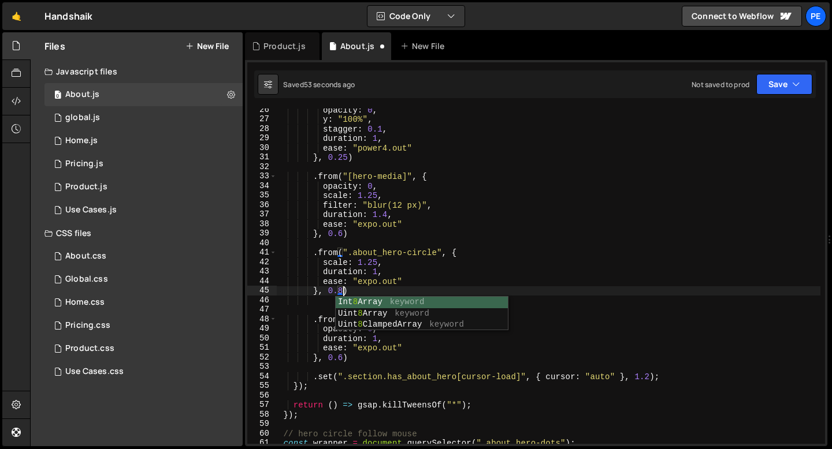
scroll to position [0, 4]
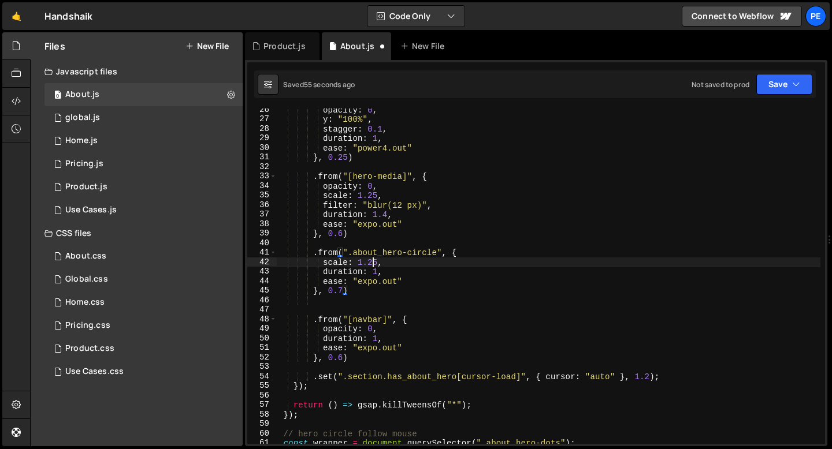
click at [373, 263] on div "opacity : 0 , y : "100%" , stagger : 0.1 , duration : 1 , ease : "power4.out" }…" at bounding box center [548, 282] width 544 height 355
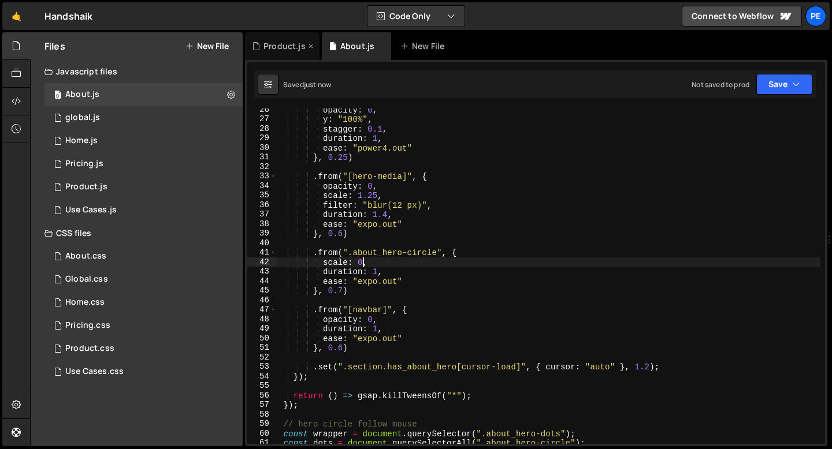
type textarea "scale: 0,"
